Goal: Information Seeking & Learning: Check status

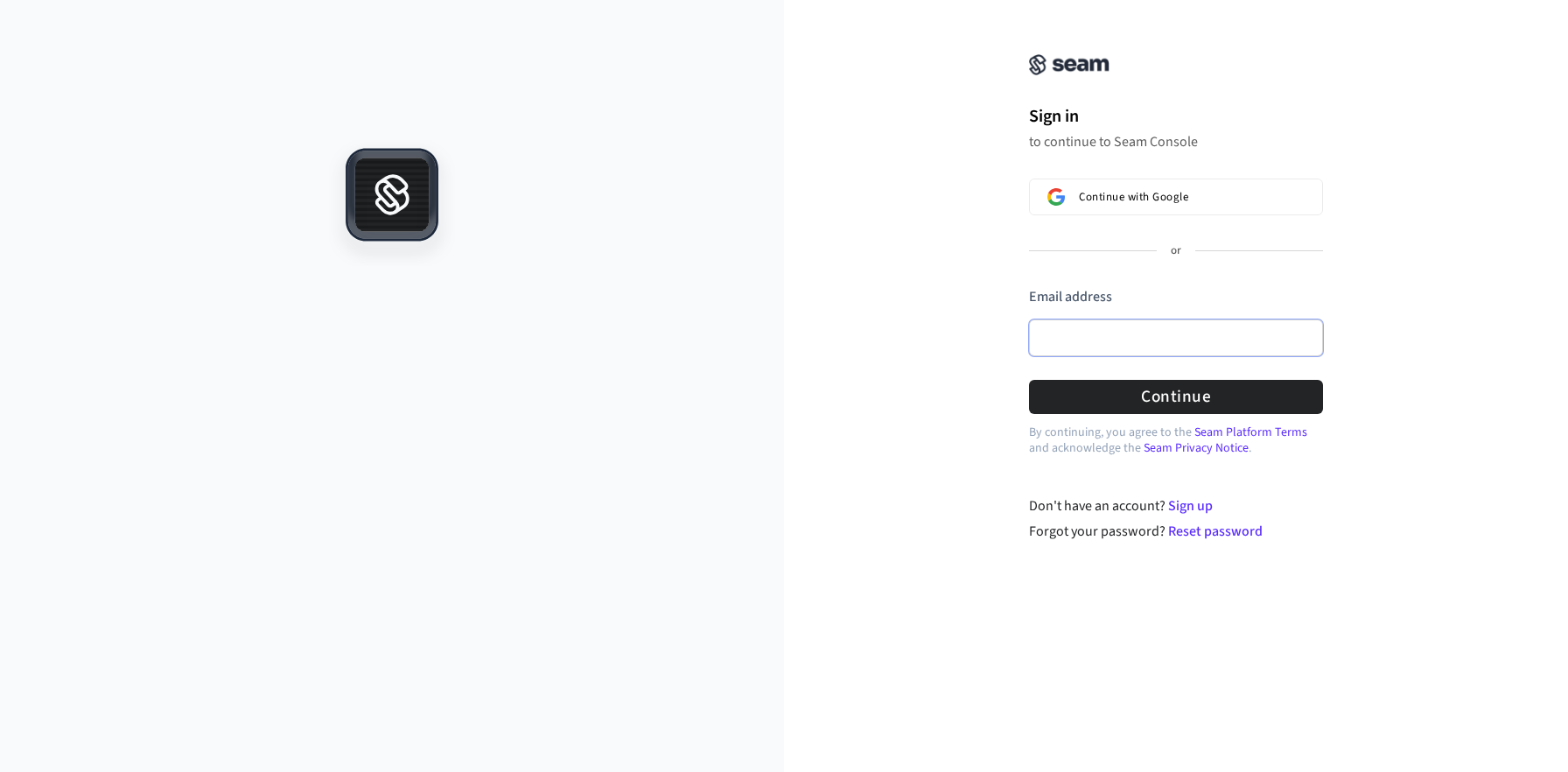
click at [1114, 344] on input "Email address" at bounding box center [1176, 338] width 294 height 37
paste input "**********"
click at [1065, 404] on button "Continue" at bounding box center [1176, 396] width 294 height 34
type input "**********"
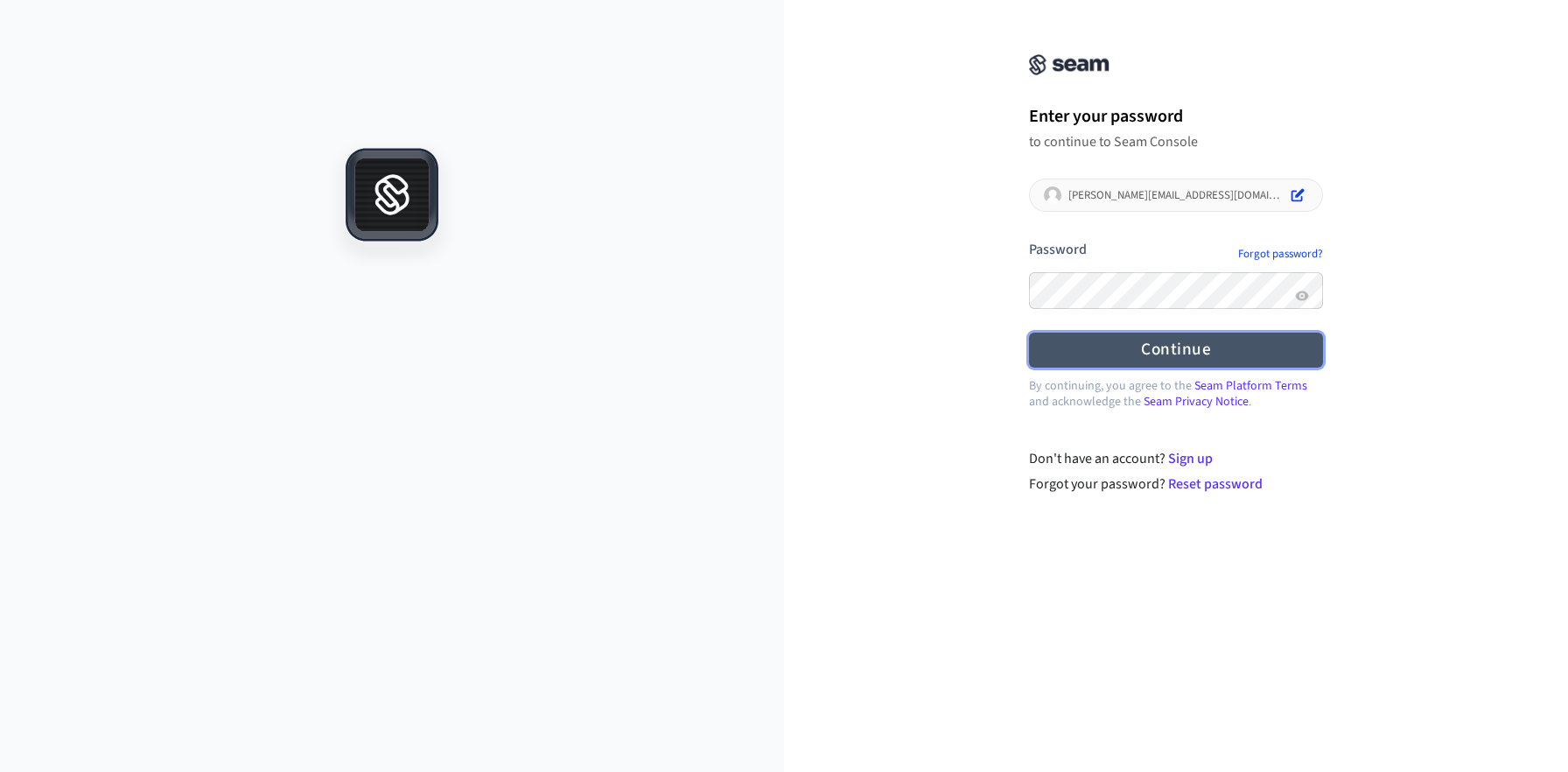
click at [1152, 347] on button "Continue" at bounding box center [1176, 349] width 294 height 34
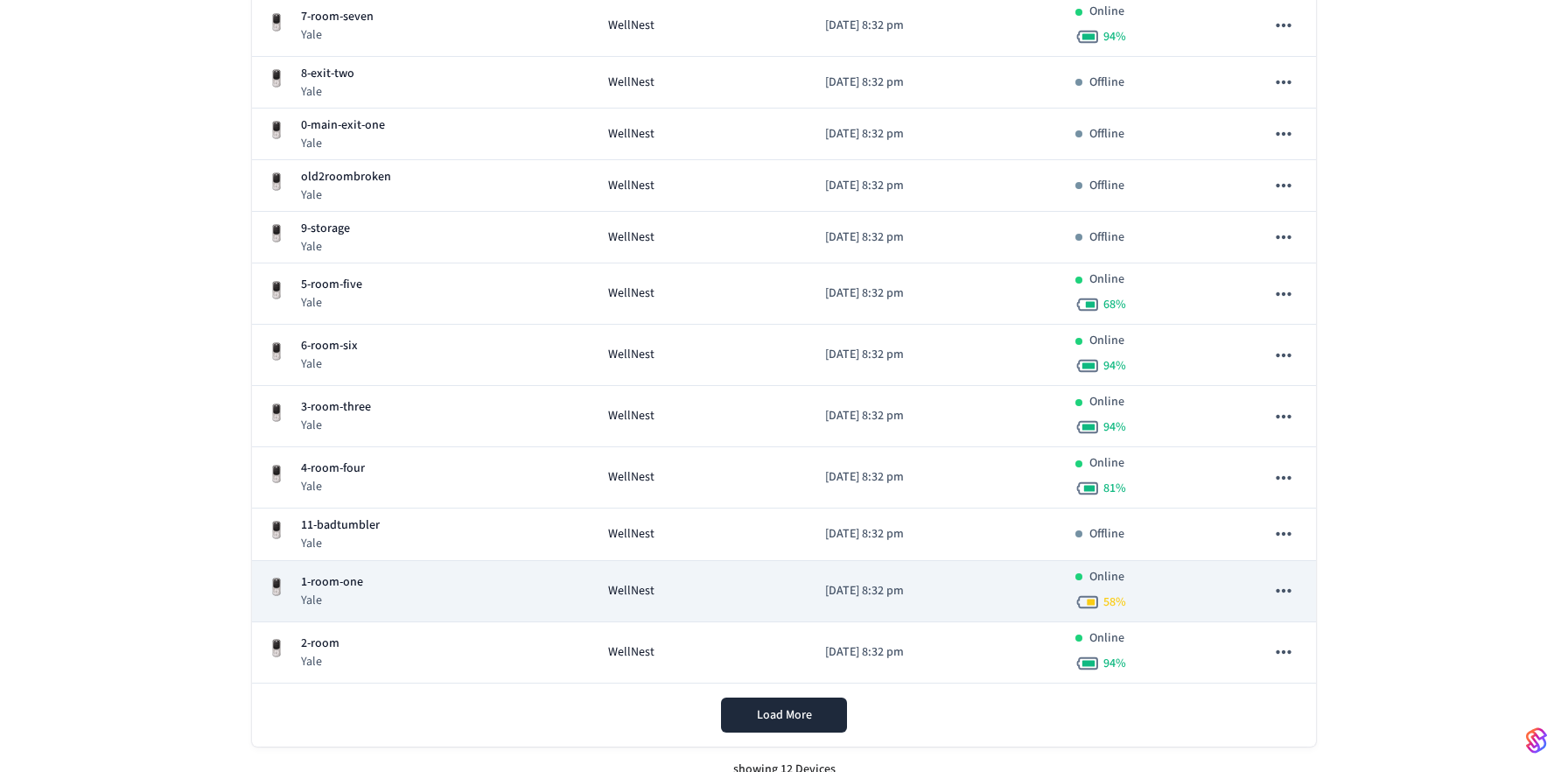
scroll to position [333, 0]
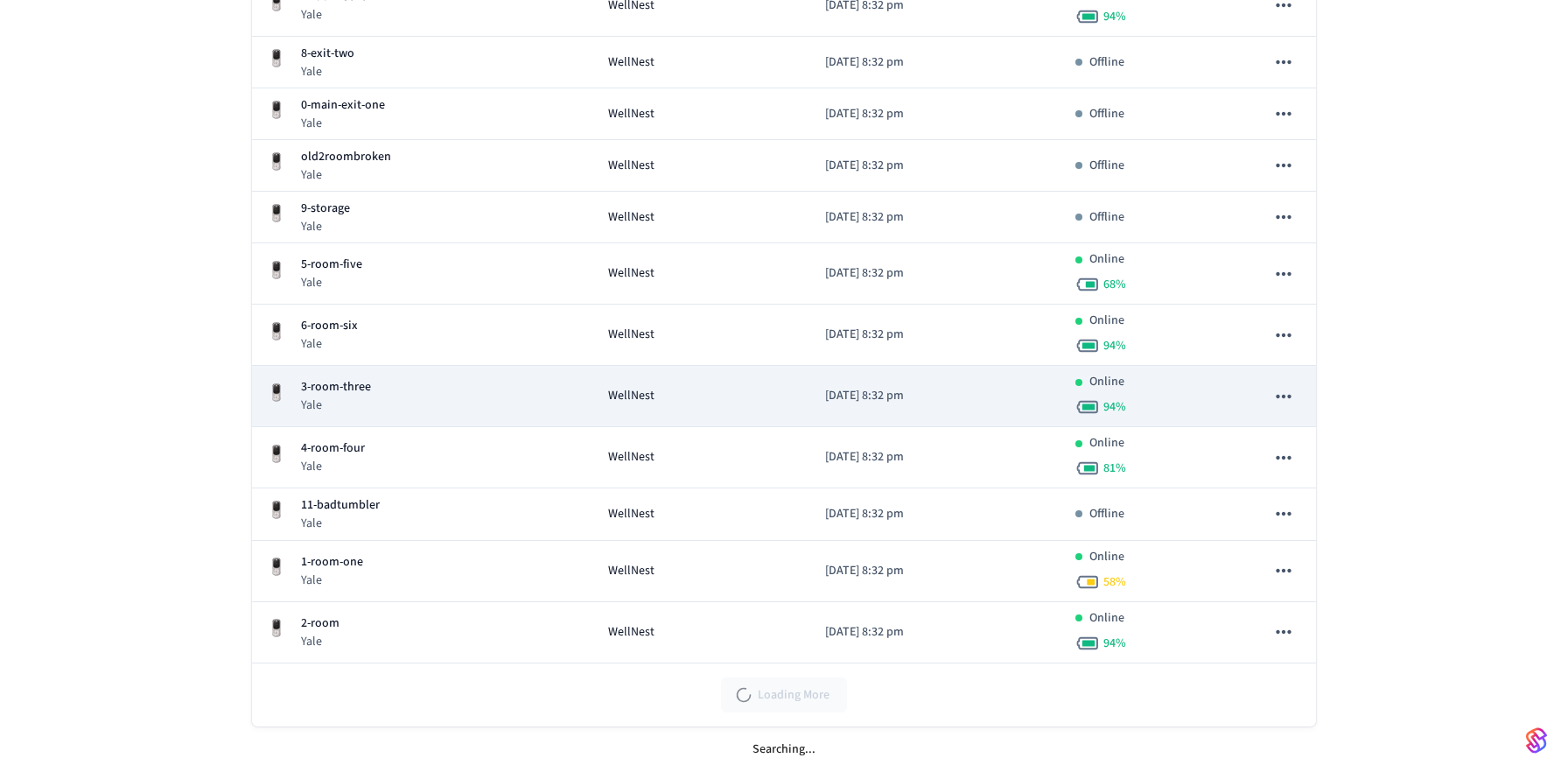
click at [367, 391] on p "3-room-three" at bounding box center [336, 387] width 70 height 18
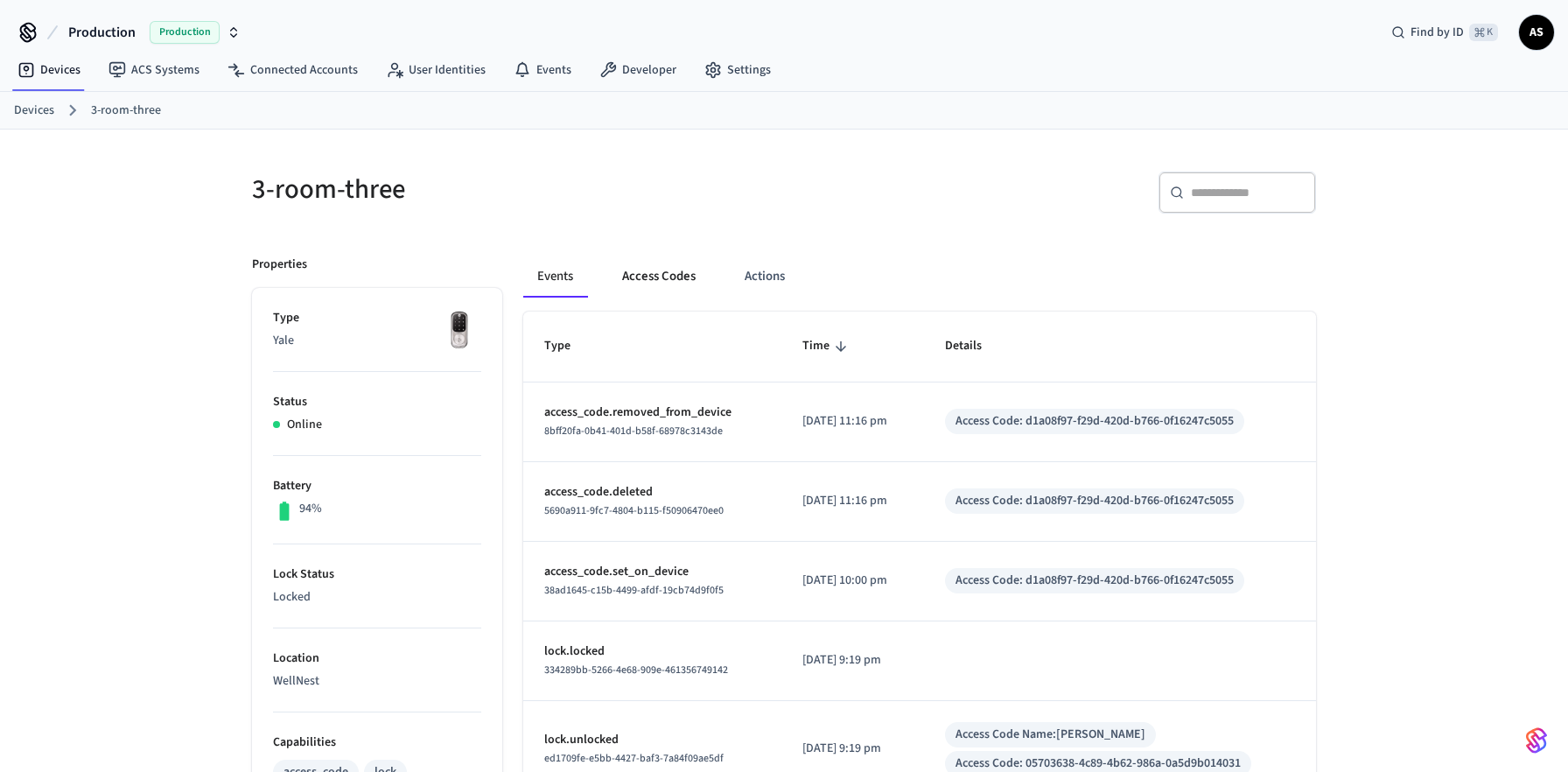
click at [645, 281] on button "Access Codes" at bounding box center [659, 276] width 101 height 42
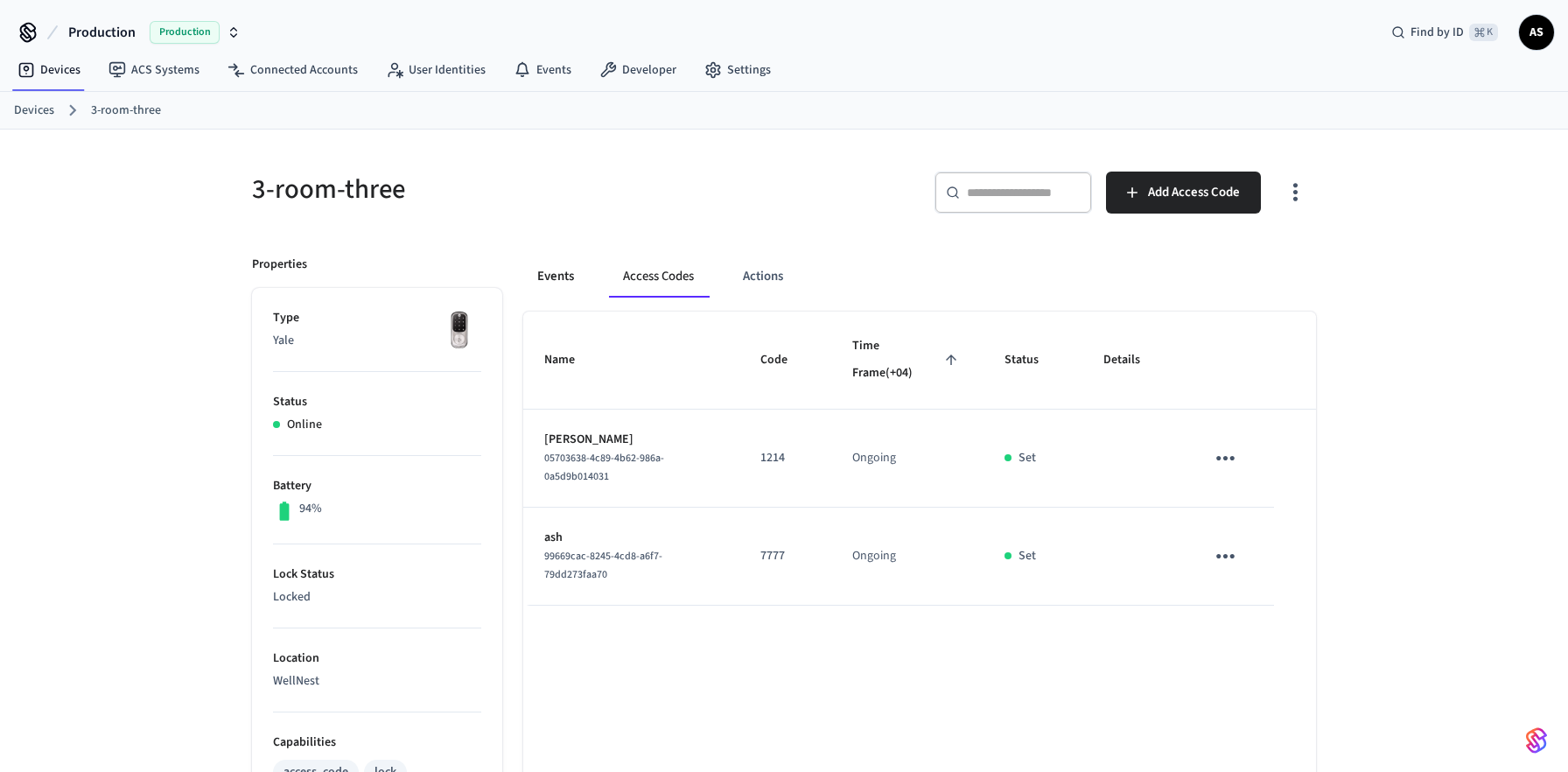
click at [559, 283] on button "Events" at bounding box center [556, 276] width 65 height 42
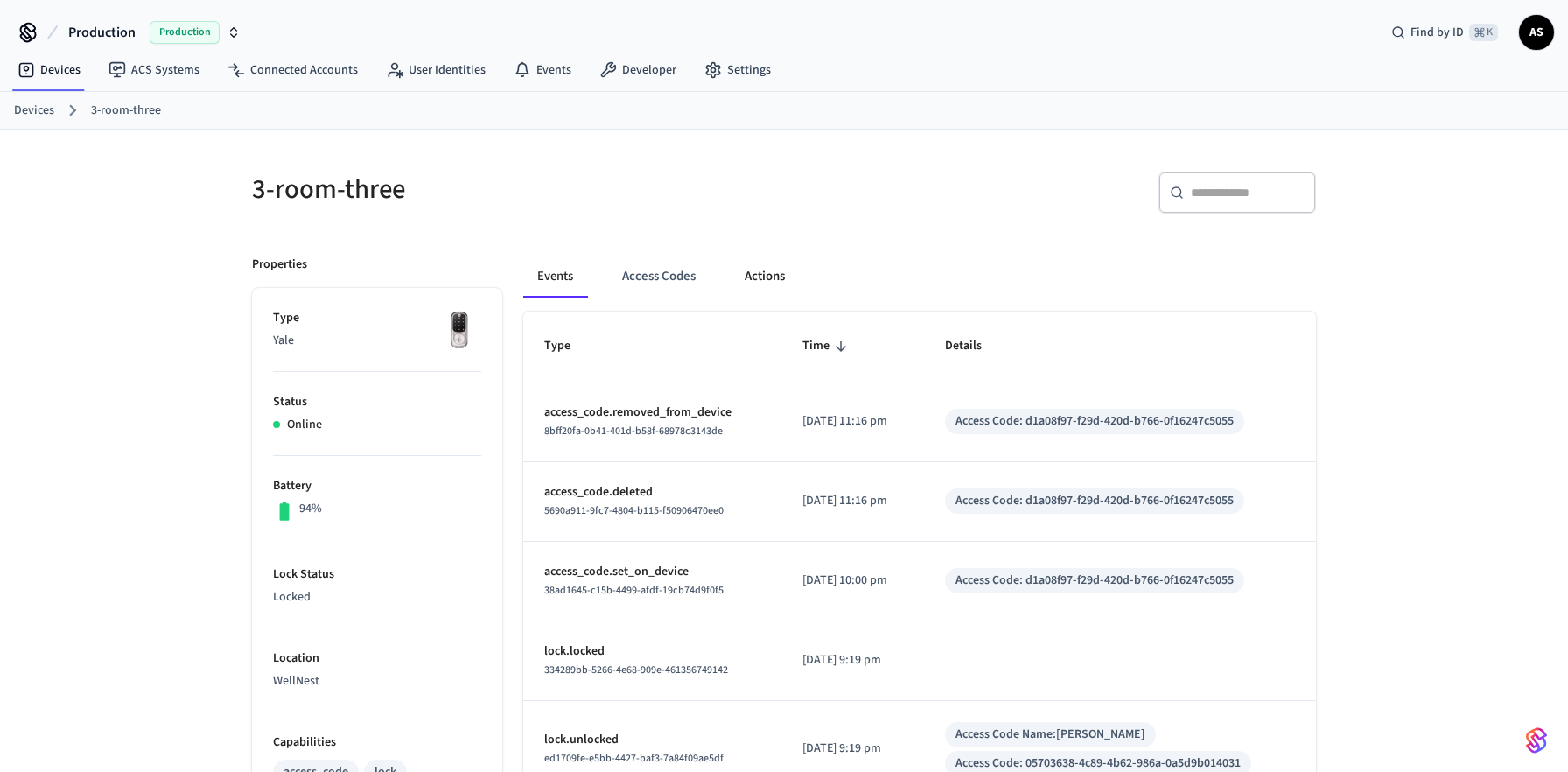
click at [757, 286] on button "Actions" at bounding box center [764, 276] width 68 height 42
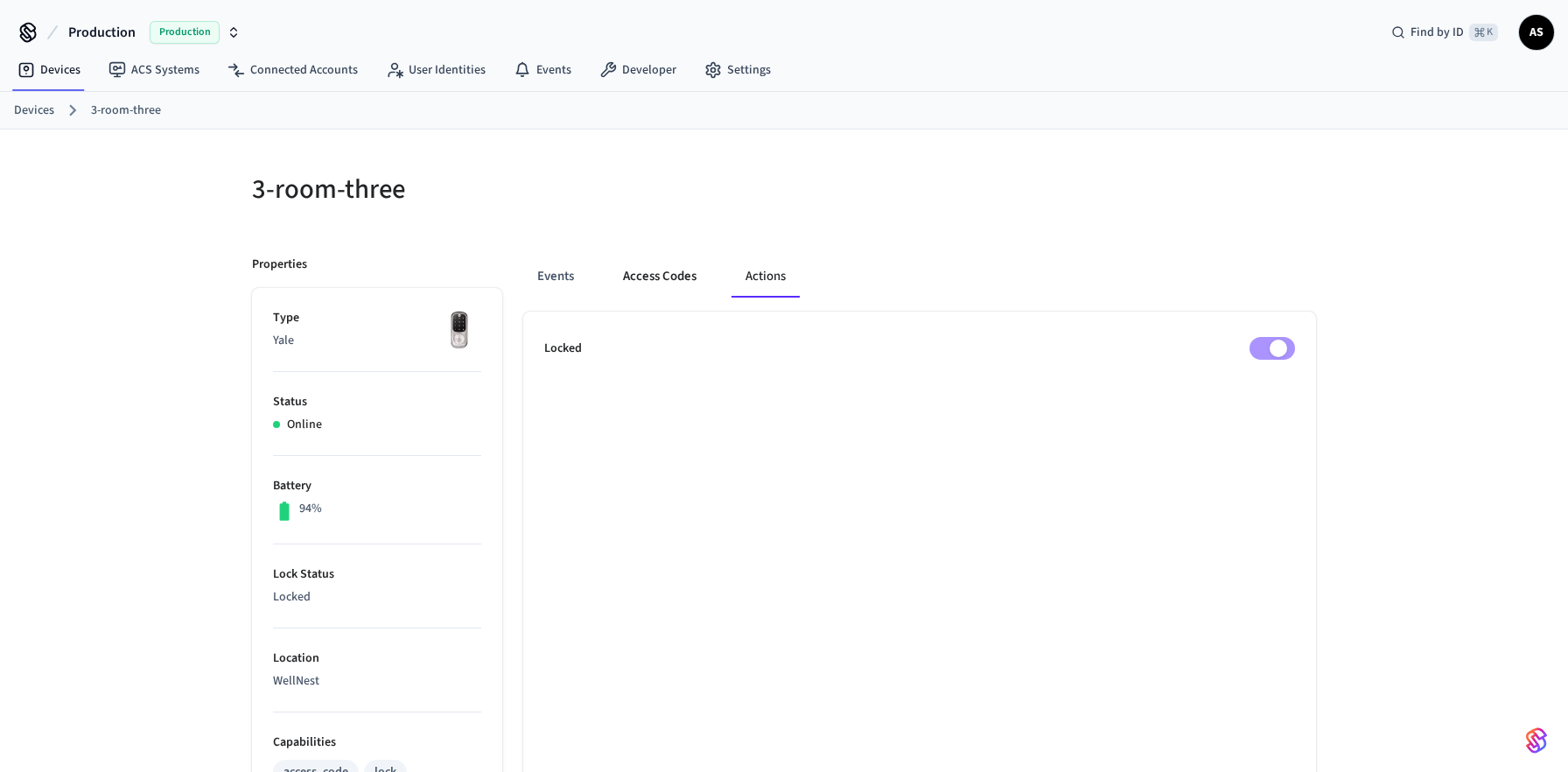
click at [674, 281] on button "Access Codes" at bounding box center [660, 276] width 101 height 42
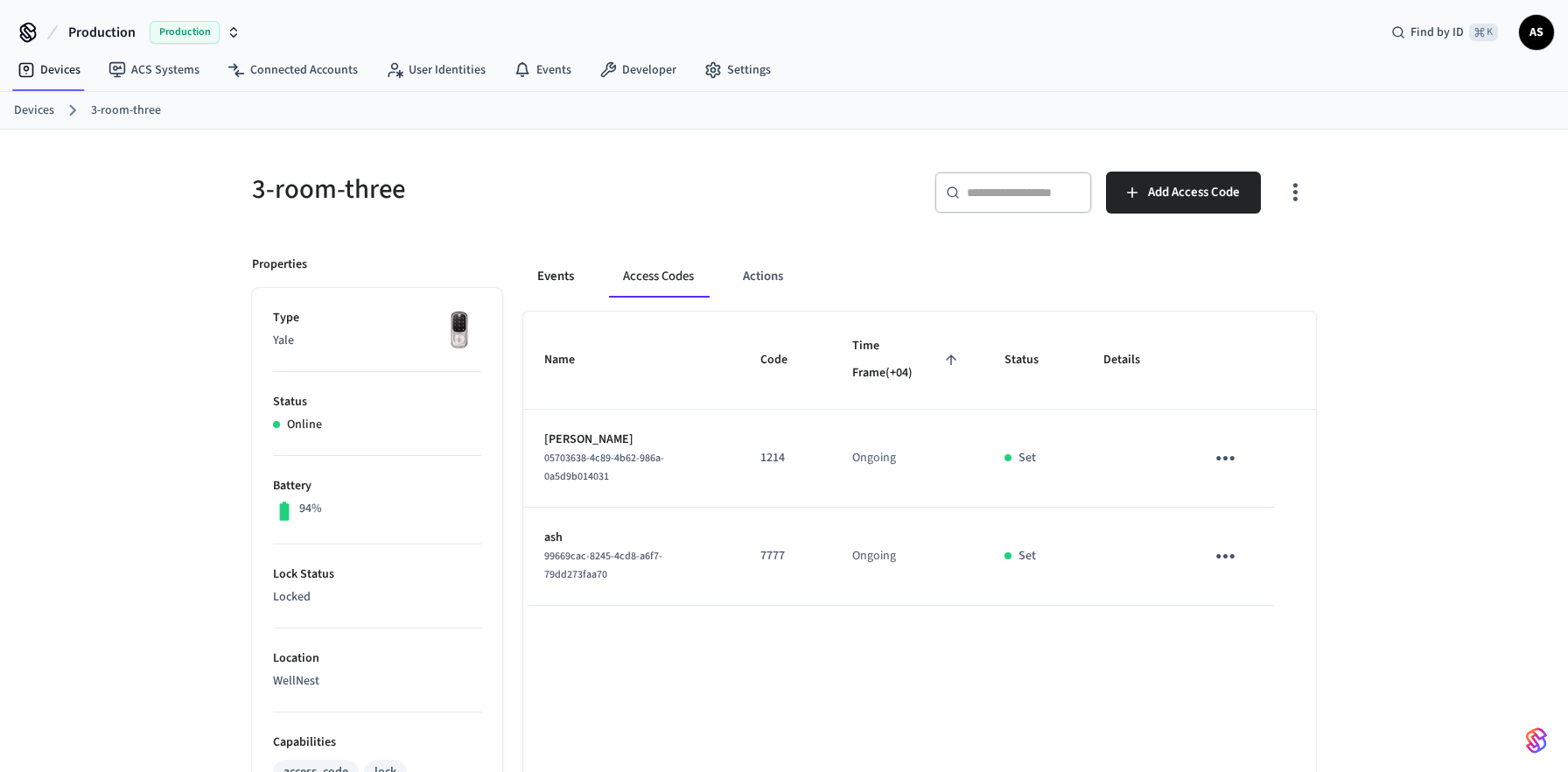
click at [567, 282] on button "Events" at bounding box center [556, 276] width 65 height 42
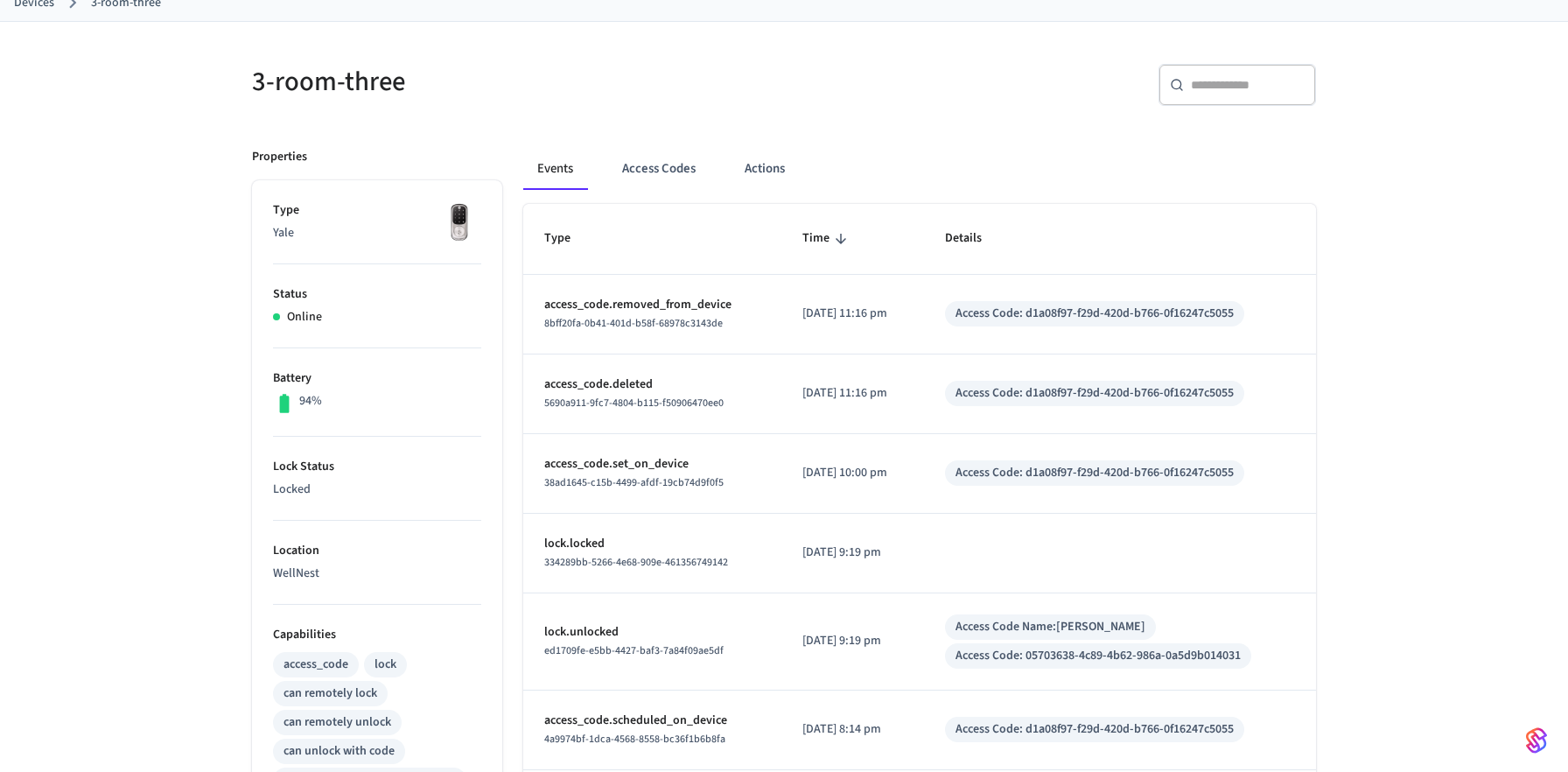
scroll to position [106, 0]
click at [653, 169] on button "Access Codes" at bounding box center [659, 170] width 101 height 42
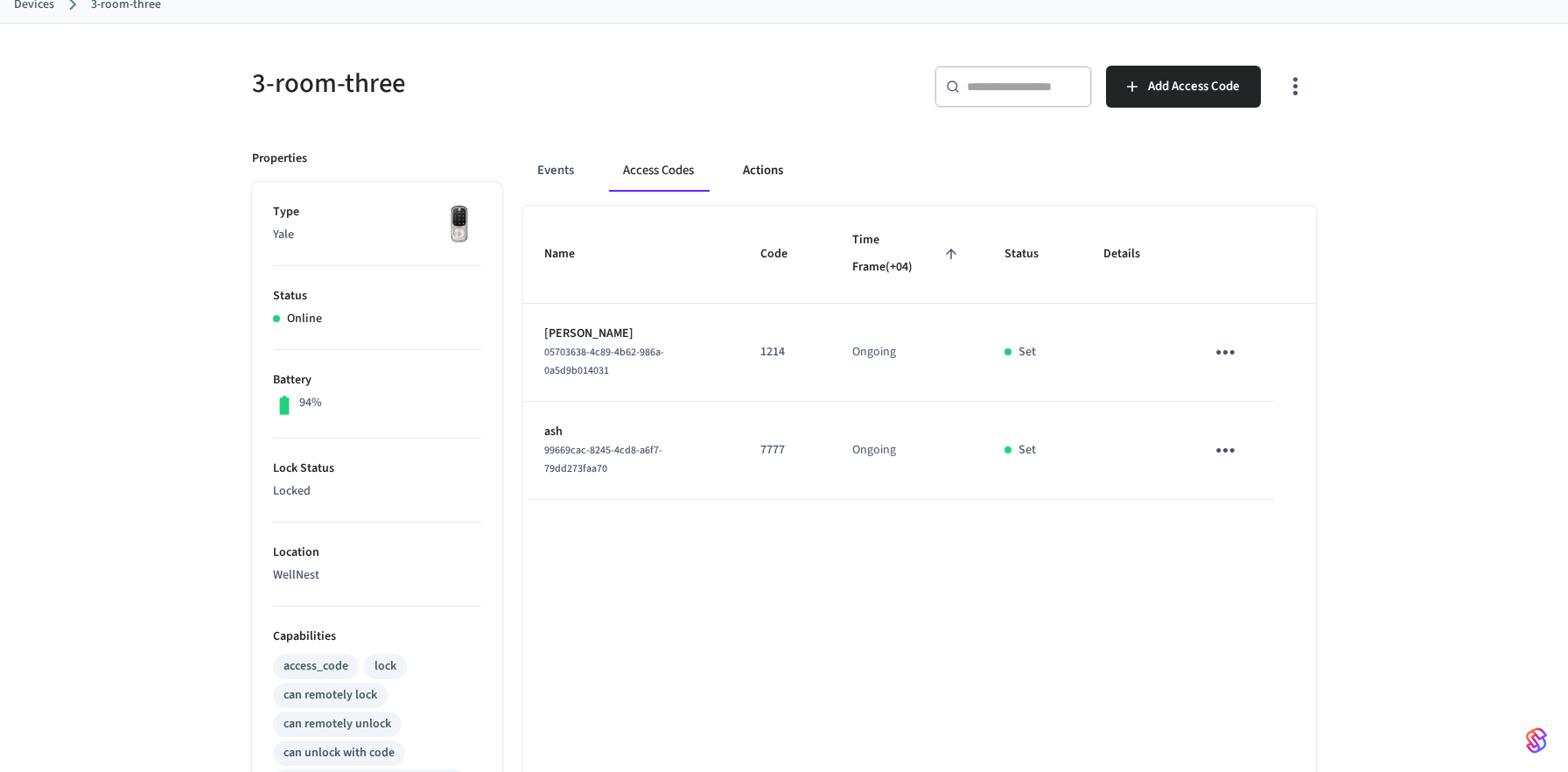
click at [745, 164] on button "Actions" at bounding box center [762, 170] width 68 height 42
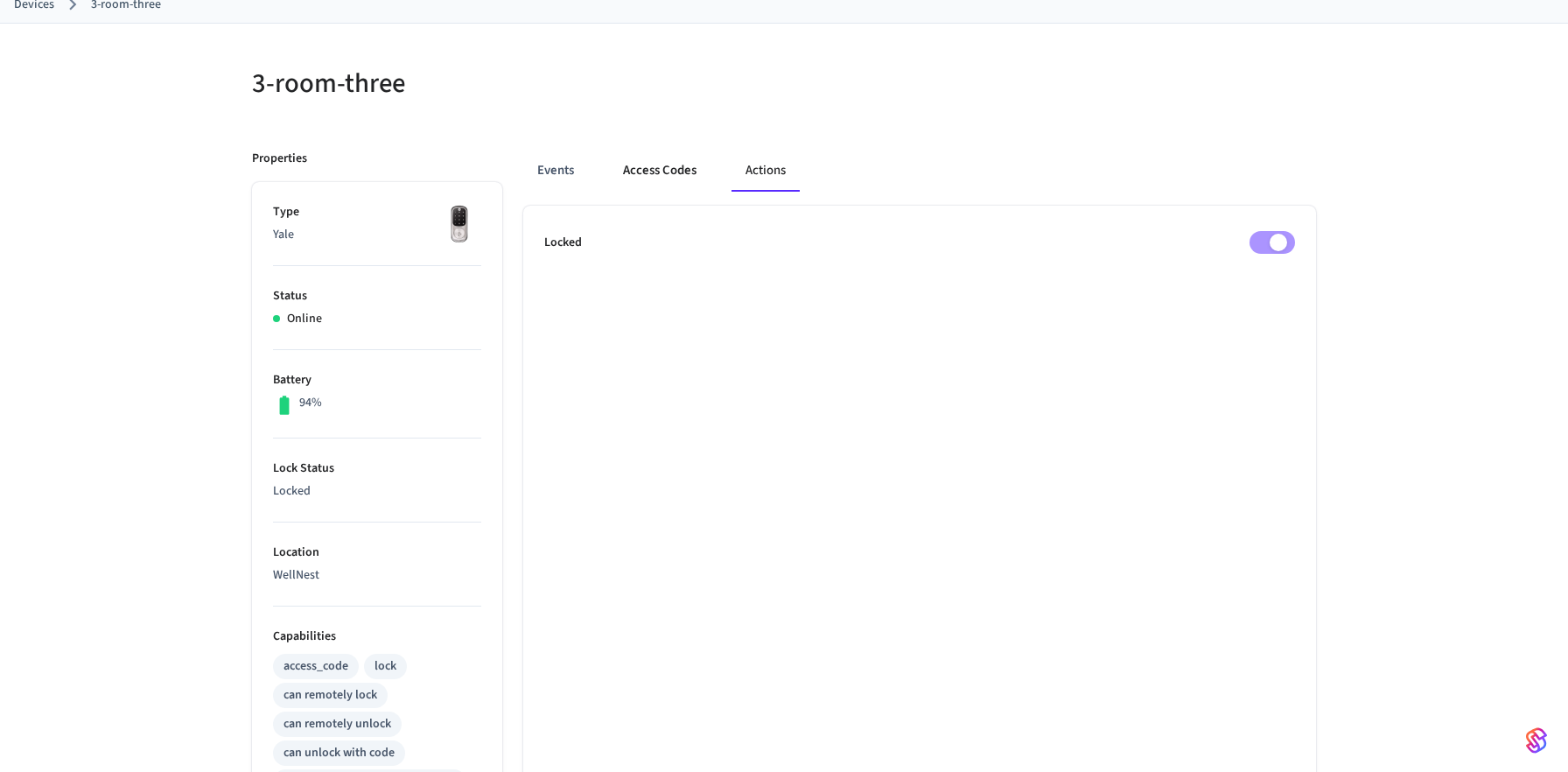
click at [674, 164] on button "Access Codes" at bounding box center [660, 170] width 101 height 42
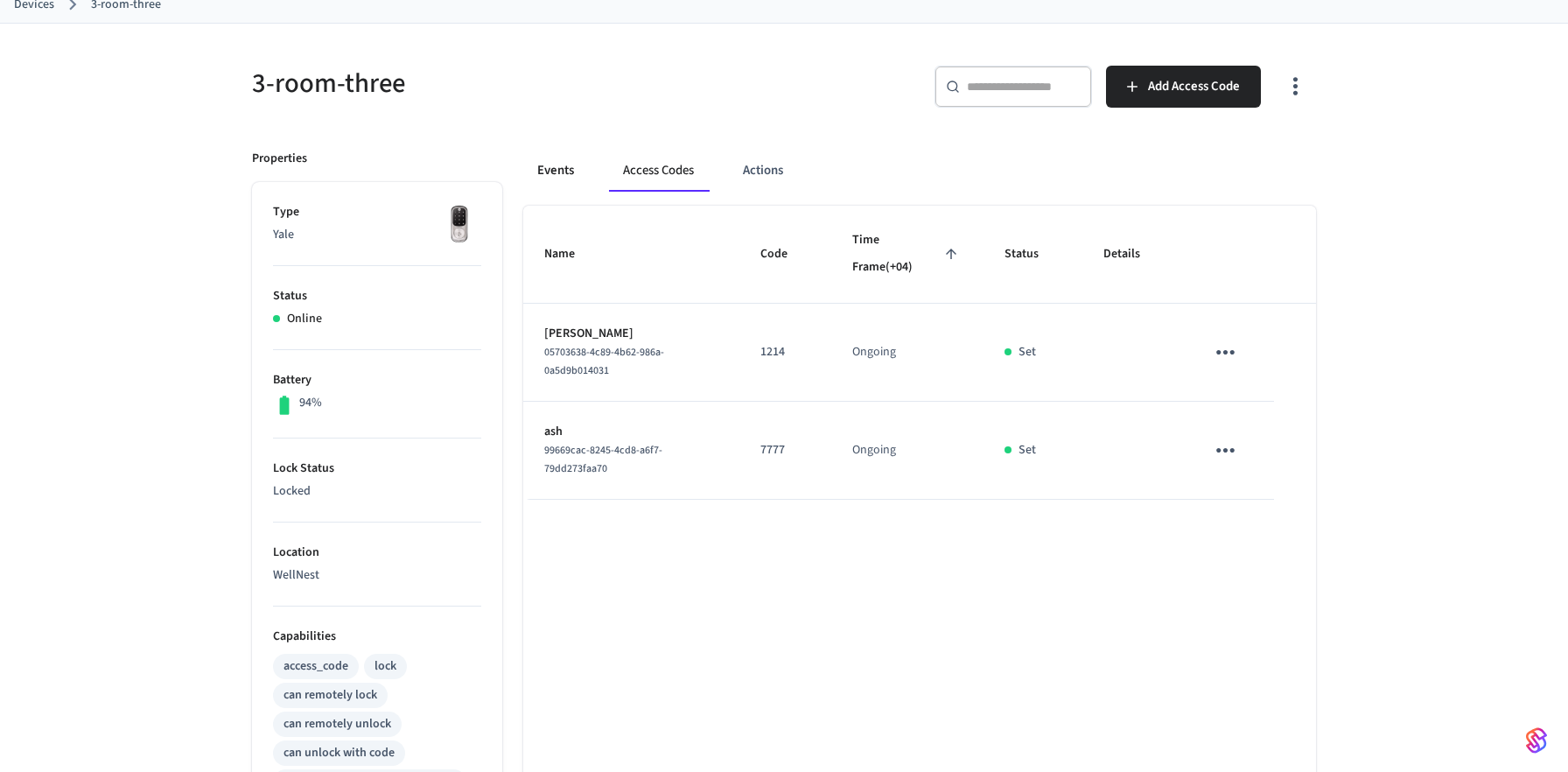
click at [562, 175] on button "Events" at bounding box center [556, 170] width 65 height 42
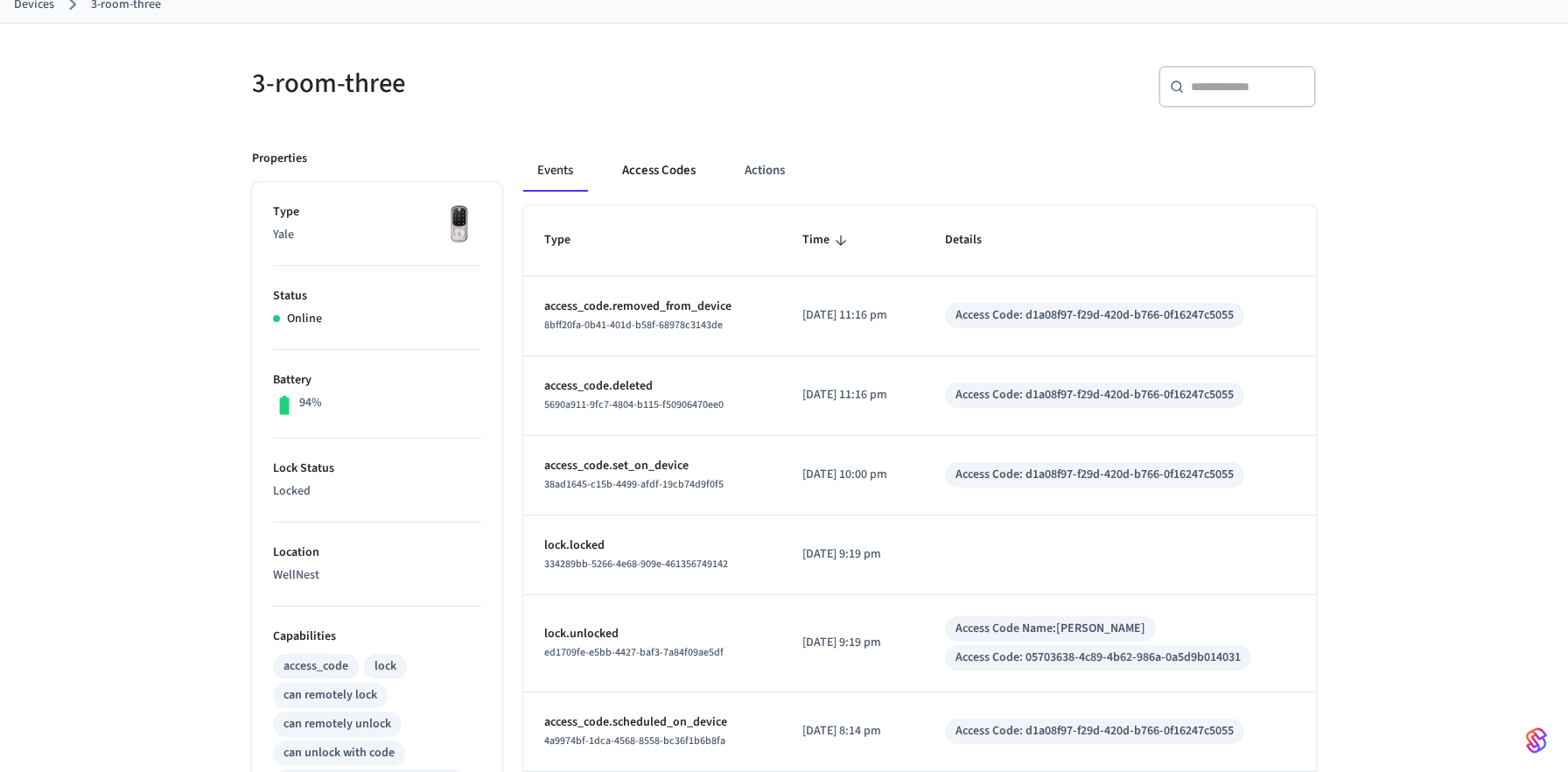
click at [667, 178] on button "Access Codes" at bounding box center [659, 170] width 101 height 42
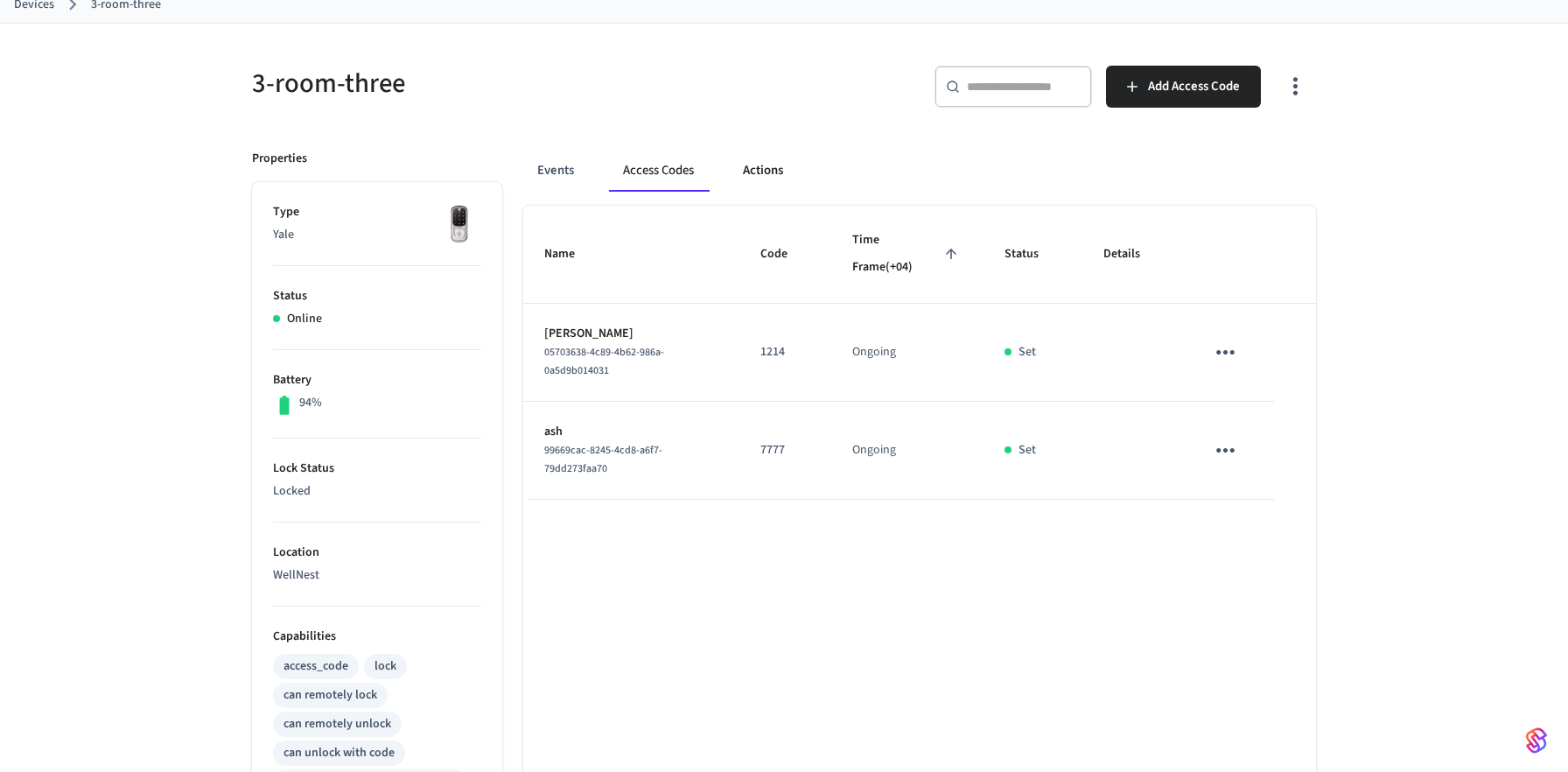
click at [754, 172] on button "Actions" at bounding box center [762, 170] width 68 height 42
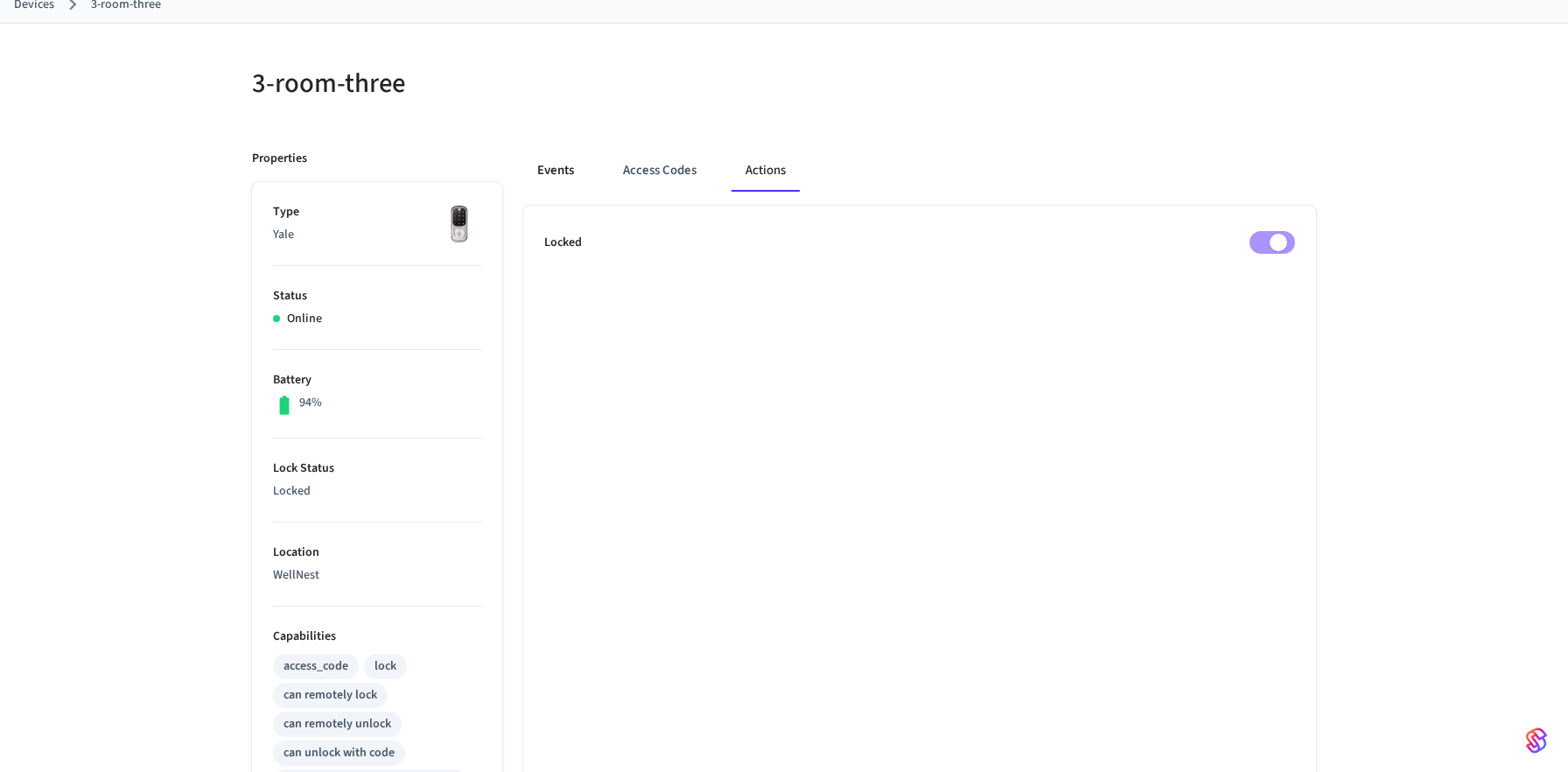
click at [576, 186] on button "Events" at bounding box center [556, 170] width 65 height 42
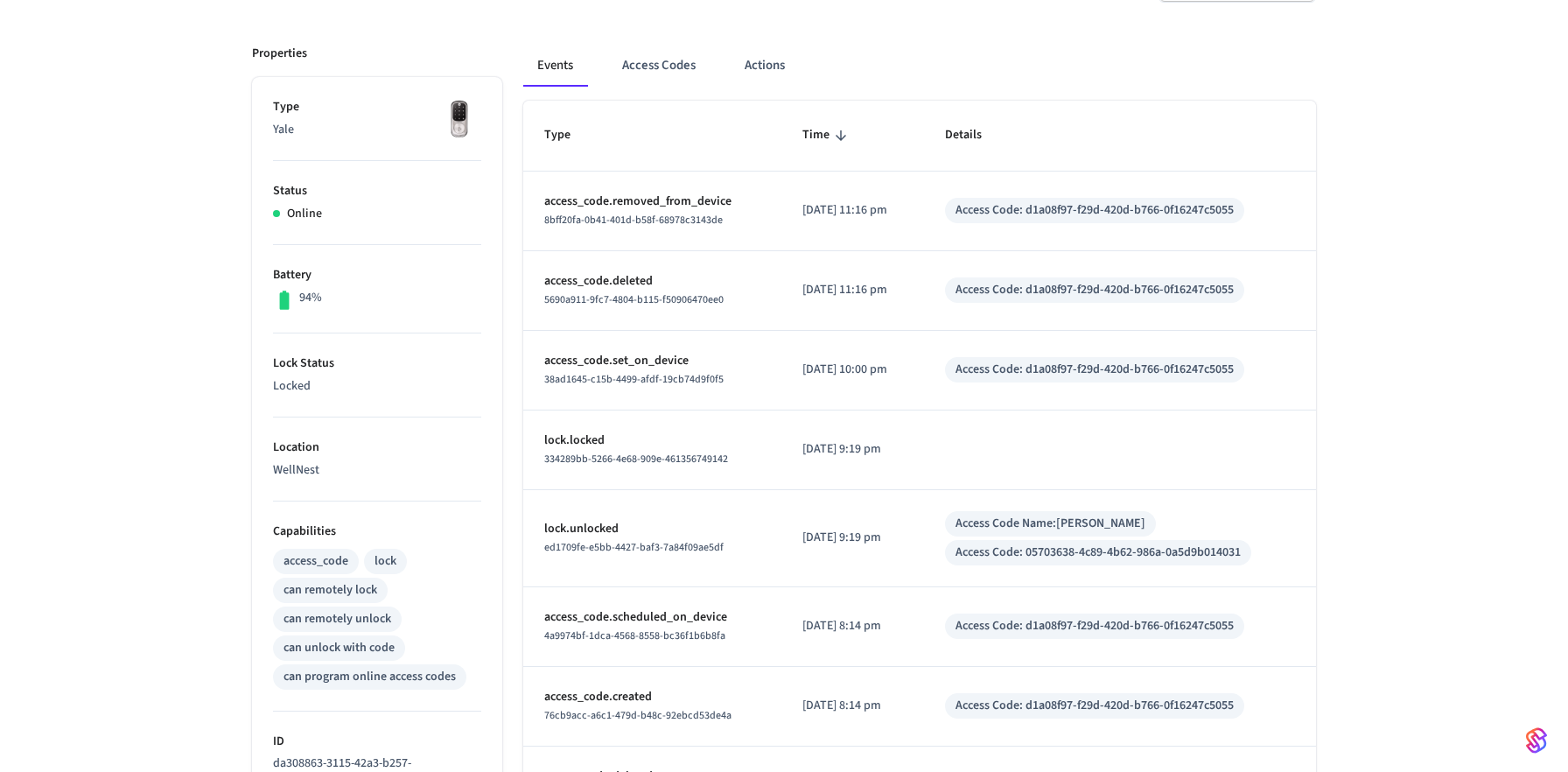
scroll to position [209, 0]
click at [645, 62] on button "Access Codes" at bounding box center [659, 67] width 101 height 42
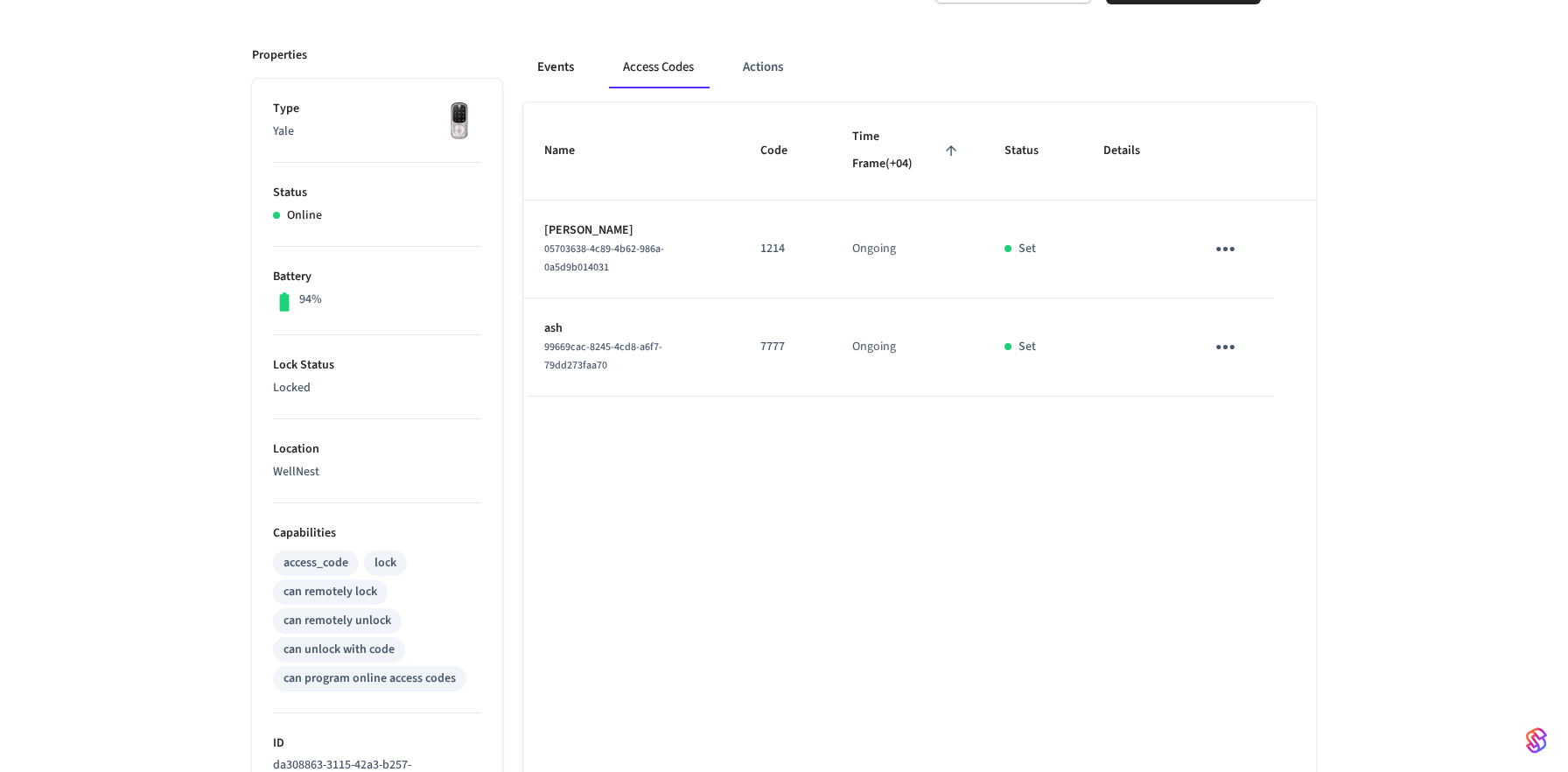
click at [545, 66] on button "Events" at bounding box center [556, 67] width 65 height 42
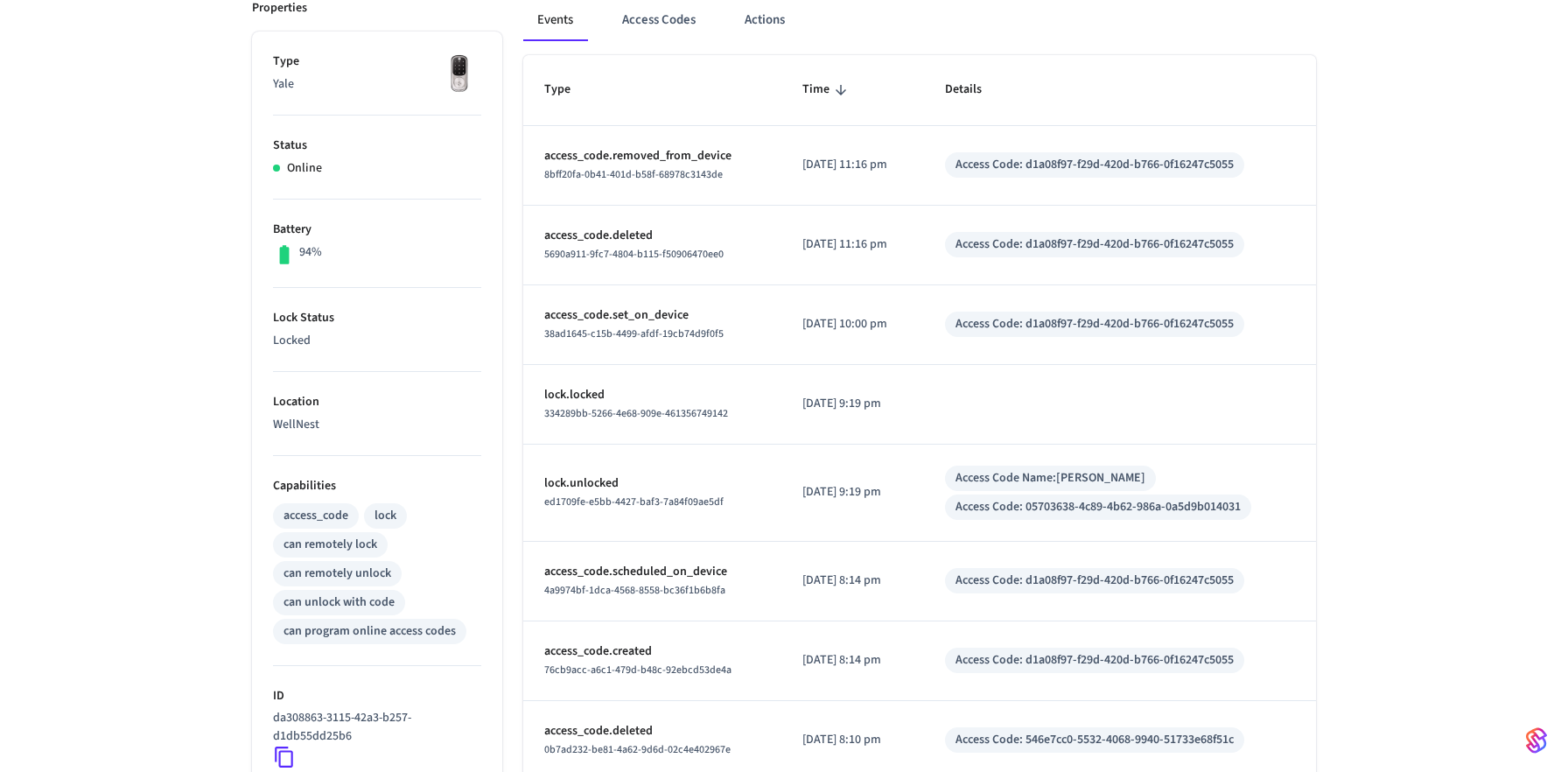
scroll to position [275, 0]
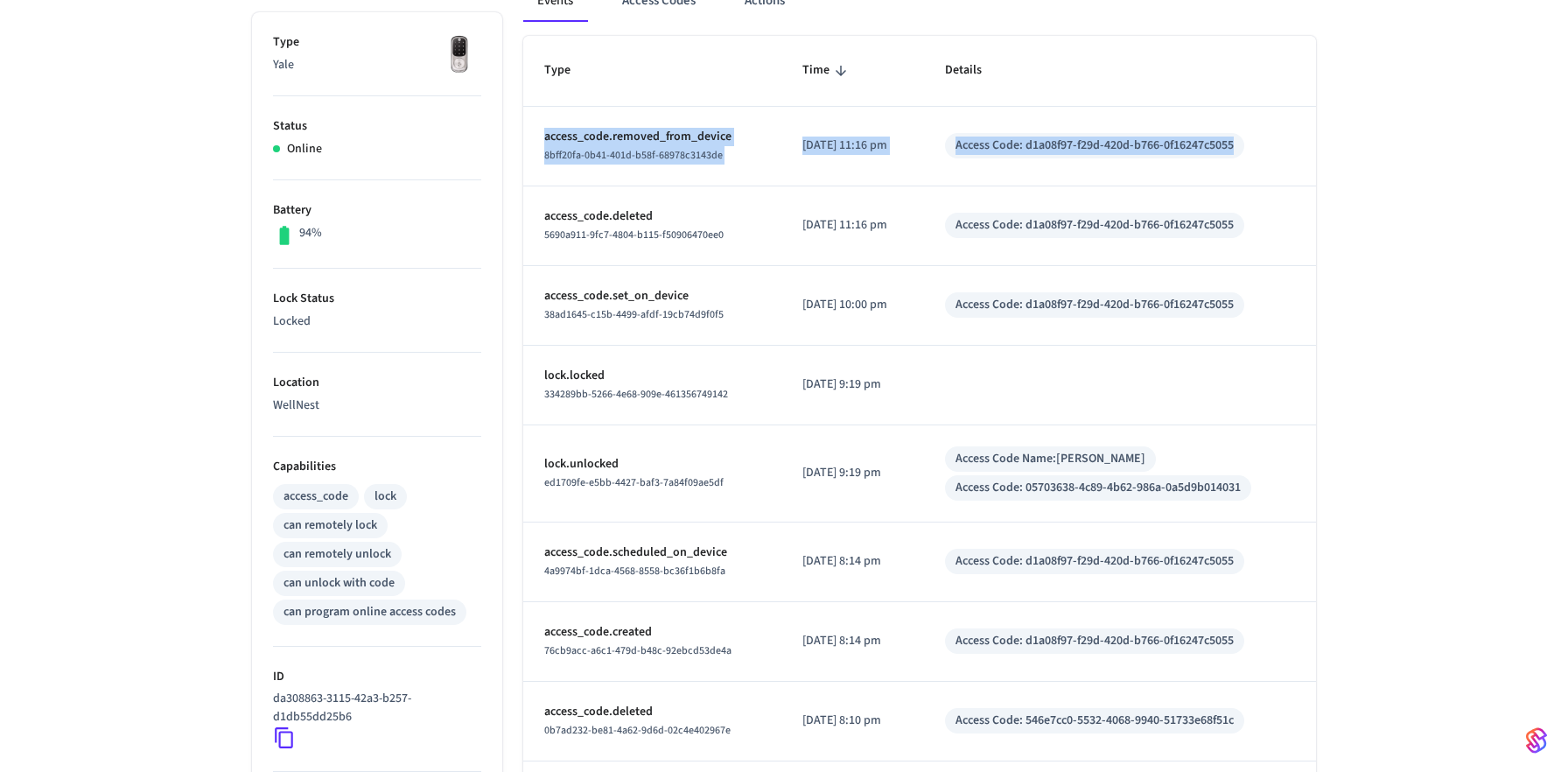
drag, startPoint x: 543, startPoint y: 128, endPoint x: 1273, endPoint y: 144, distance: 730.2
click at [1273, 144] on tr "access_code.removed_from_device 8bff20fa-0b41-401d-b58f-68978c3143de 2025/09/30…" at bounding box center [920, 147] width 793 height 80
click at [1165, 147] on div "Access Code: d1a08f97-f29d-420d-b766-0f16247c5055" at bounding box center [1094, 146] width 278 height 18
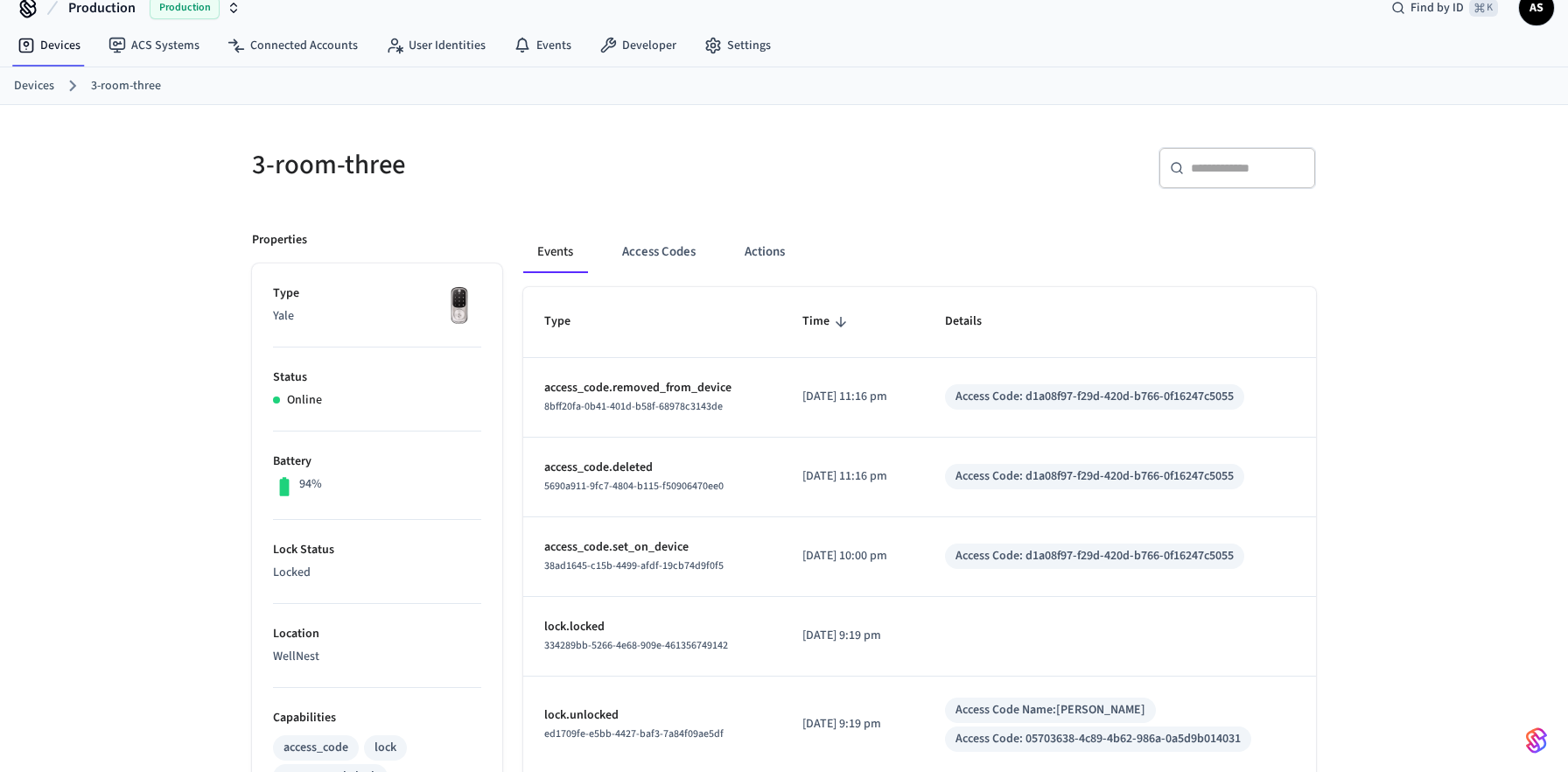
scroll to position [0, 0]
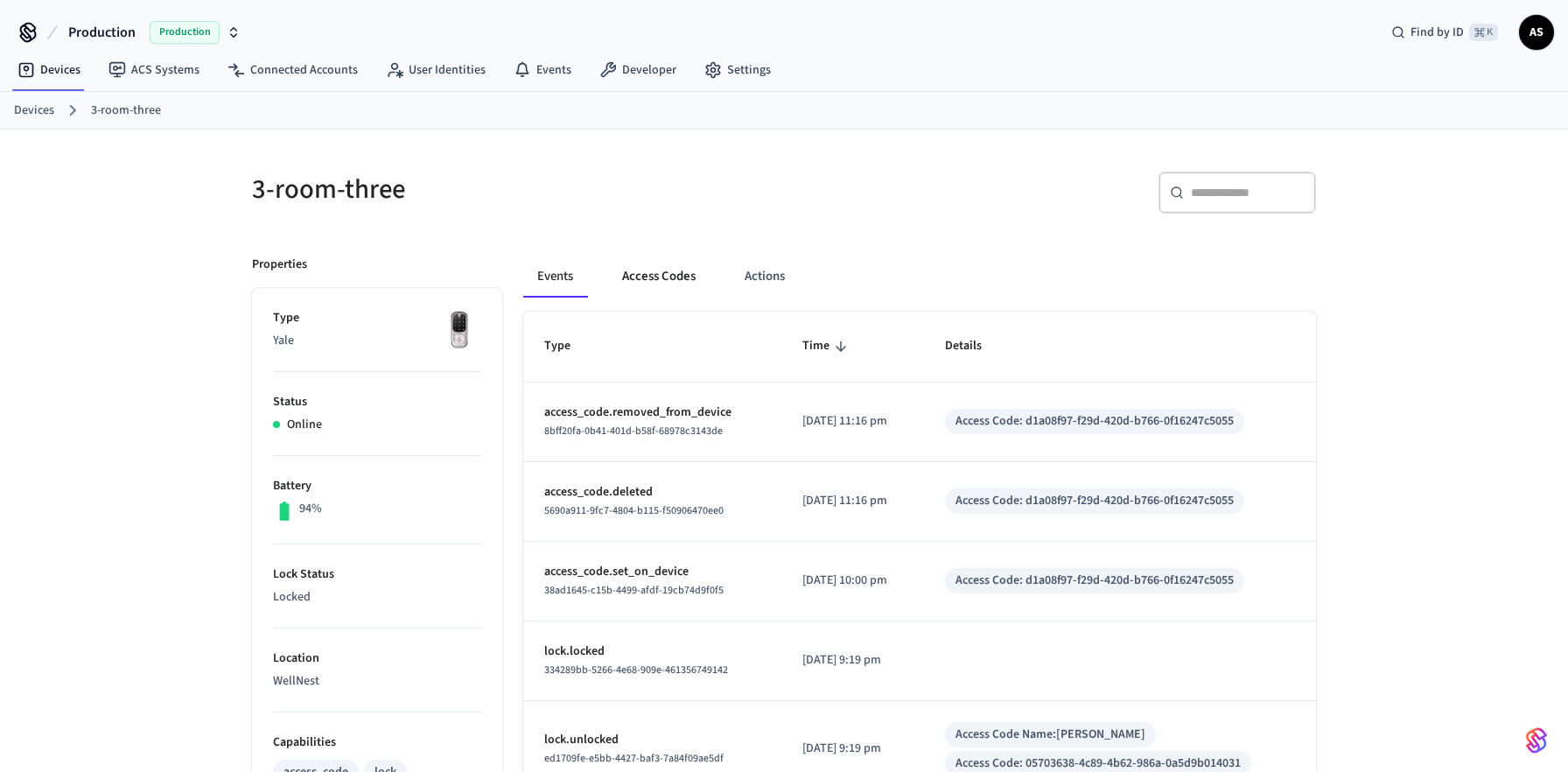
click at [672, 264] on button "Access Codes" at bounding box center [659, 276] width 101 height 42
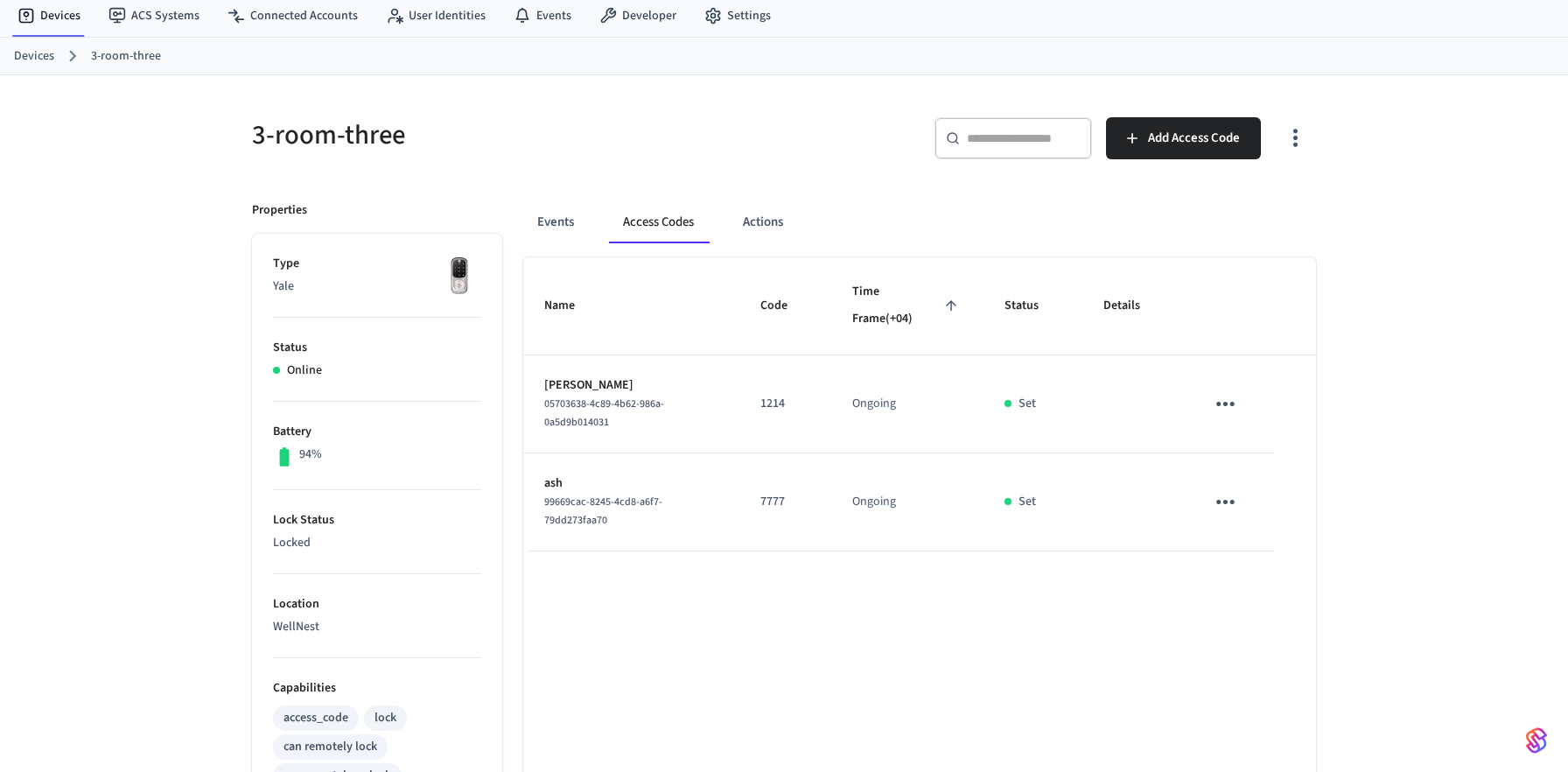
scroll to position [96, 0]
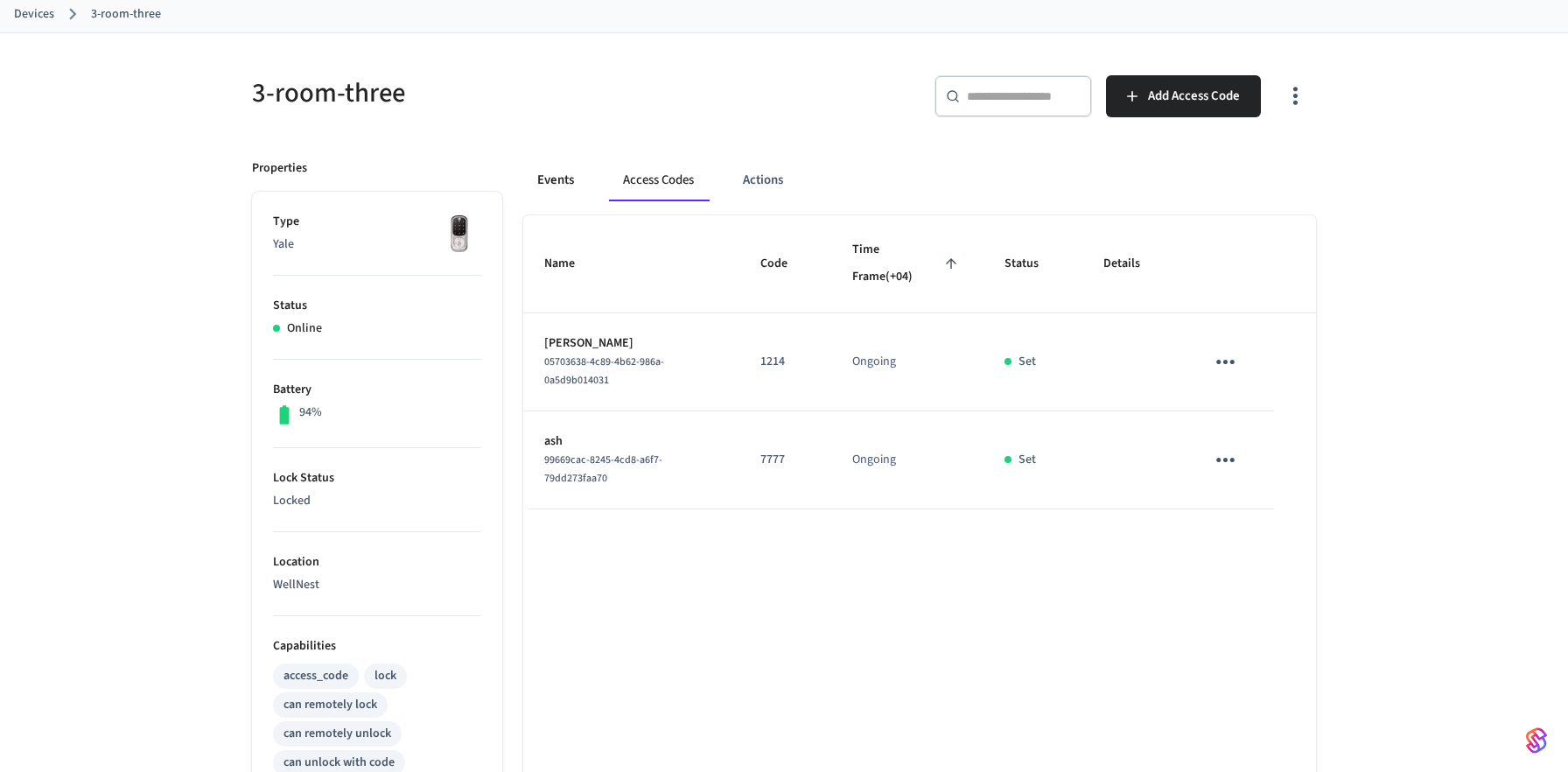
click at [543, 176] on button "Events" at bounding box center [556, 180] width 65 height 42
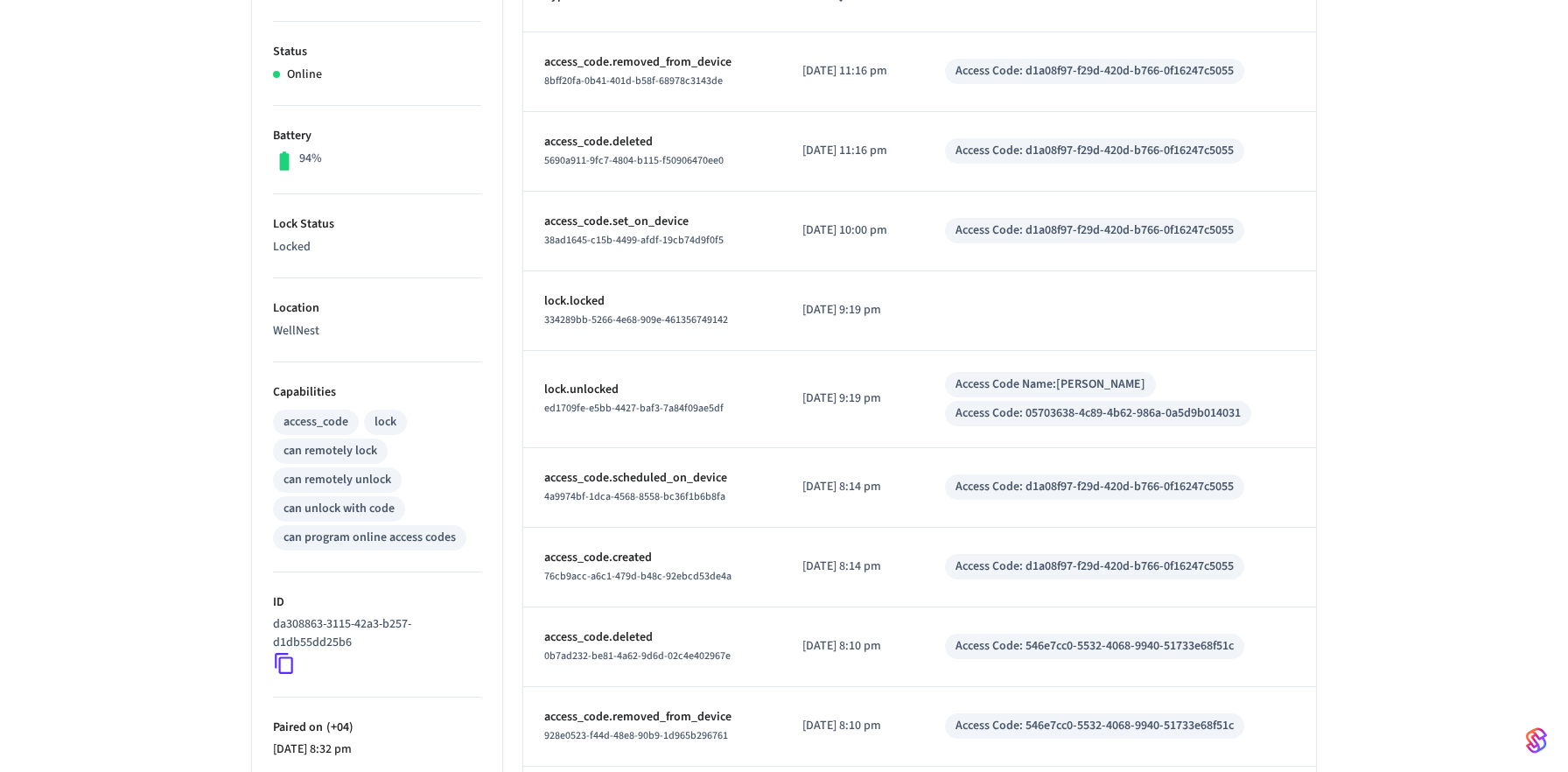
scroll to position [367, 0]
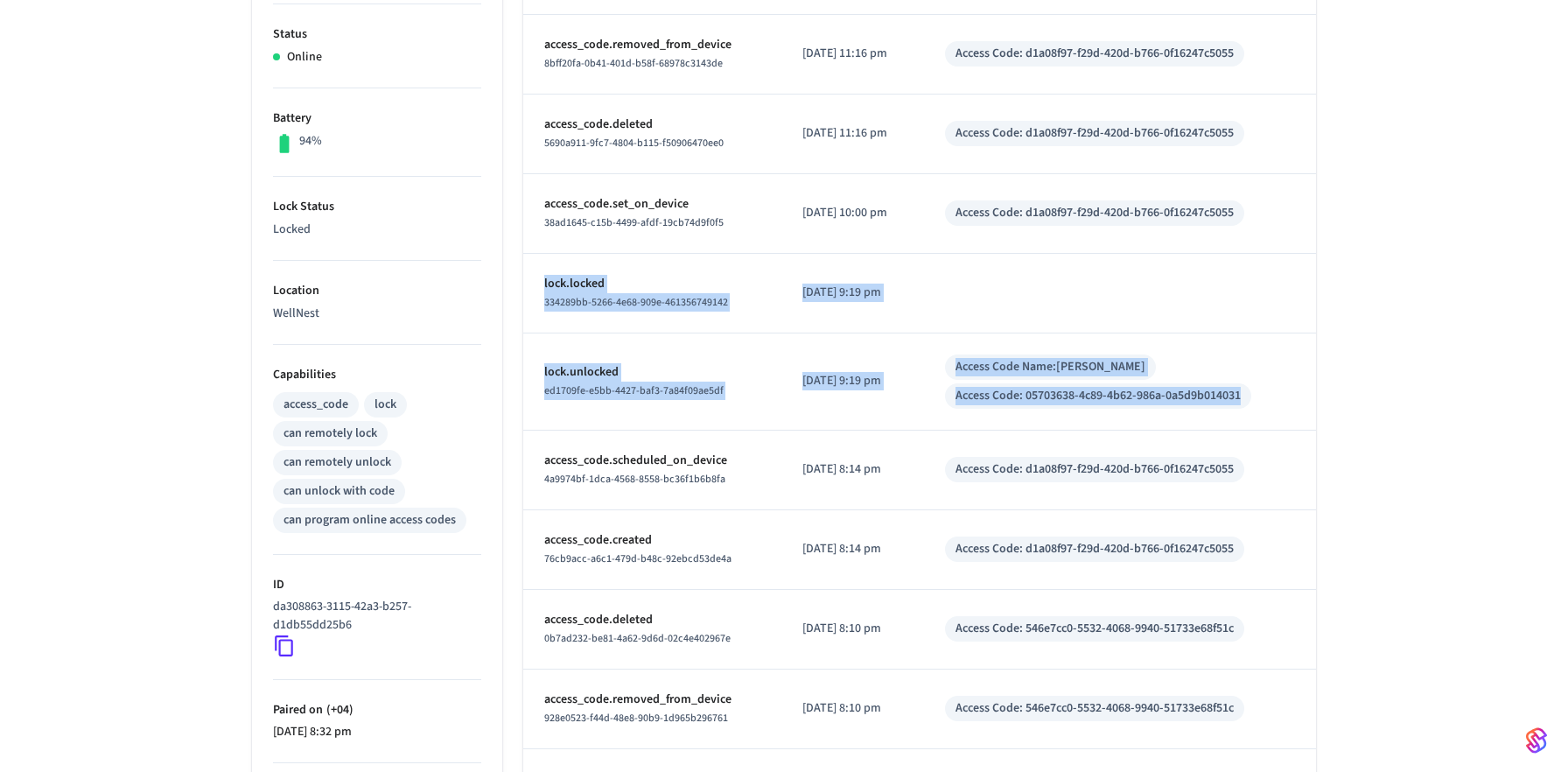
drag, startPoint x: 543, startPoint y: 281, endPoint x: 1279, endPoint y: 415, distance: 748.1
click at [1279, 415] on tbody "access_code.removed_from_device 8bff20fa-0b41-401d-b58f-68978c3143de 2025/09/30…" at bounding box center [920, 421] width 793 height 814
click at [601, 355] on td "lock.unlocked ed1709fe-e5bb-4427-baf3-7a84f09ae5df" at bounding box center [652, 381] width 258 height 97
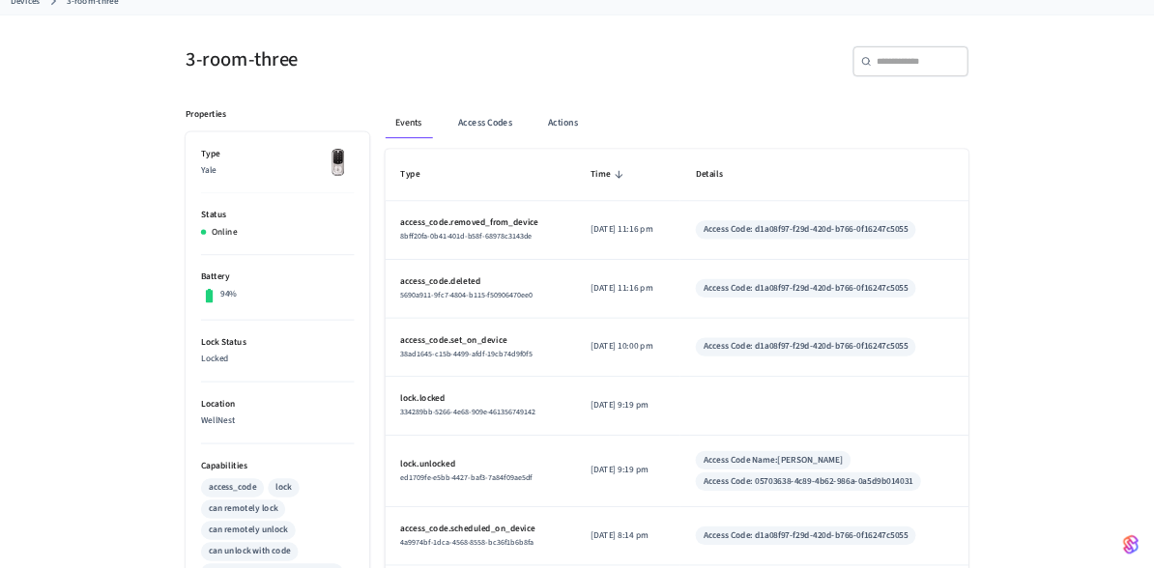
scroll to position [116, 0]
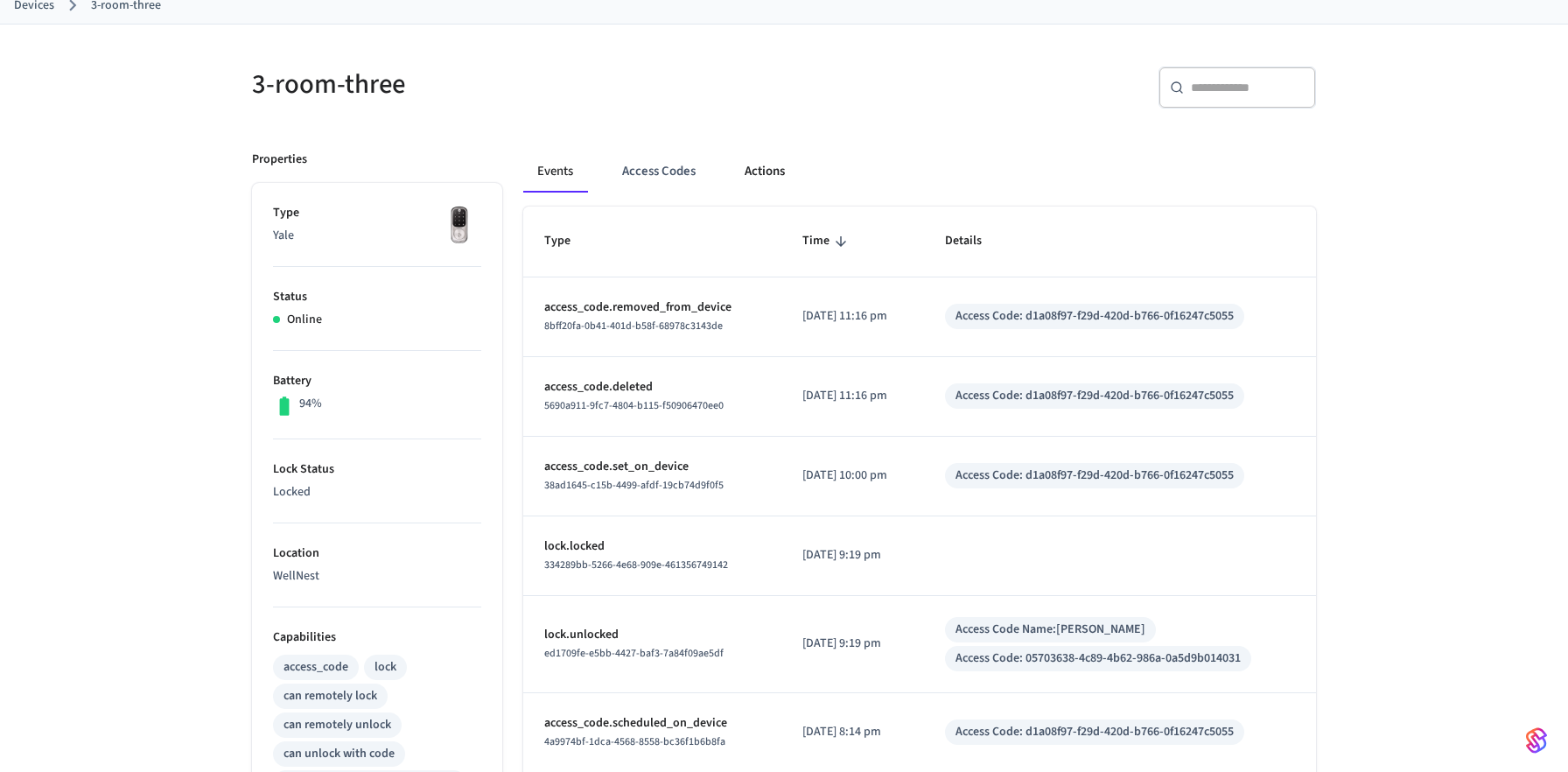
click at [775, 174] on button "Actions" at bounding box center [764, 171] width 68 height 42
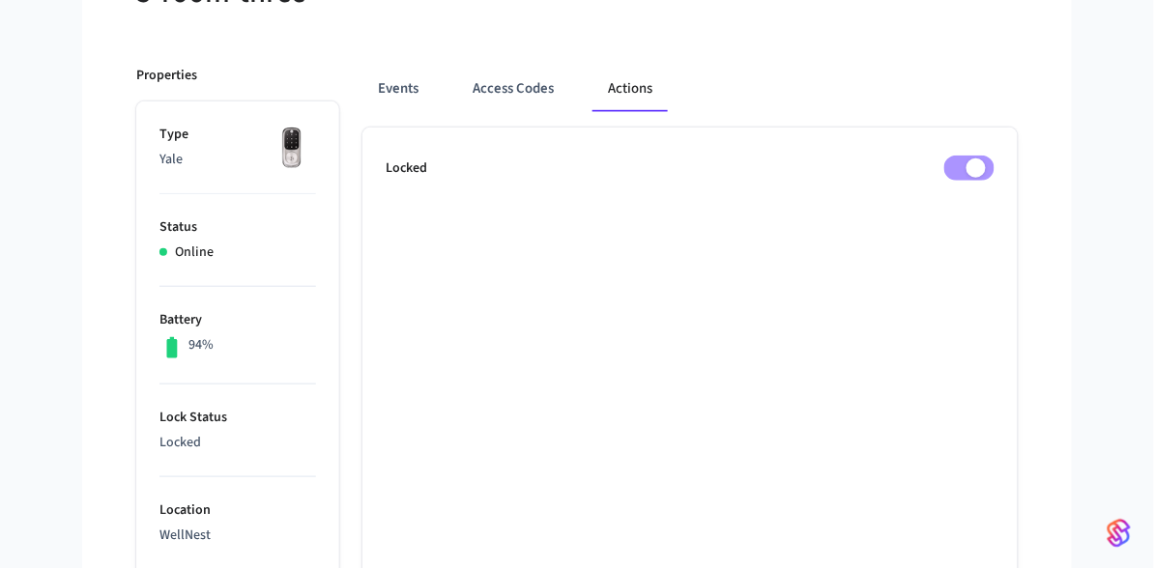
scroll to position [220, 0]
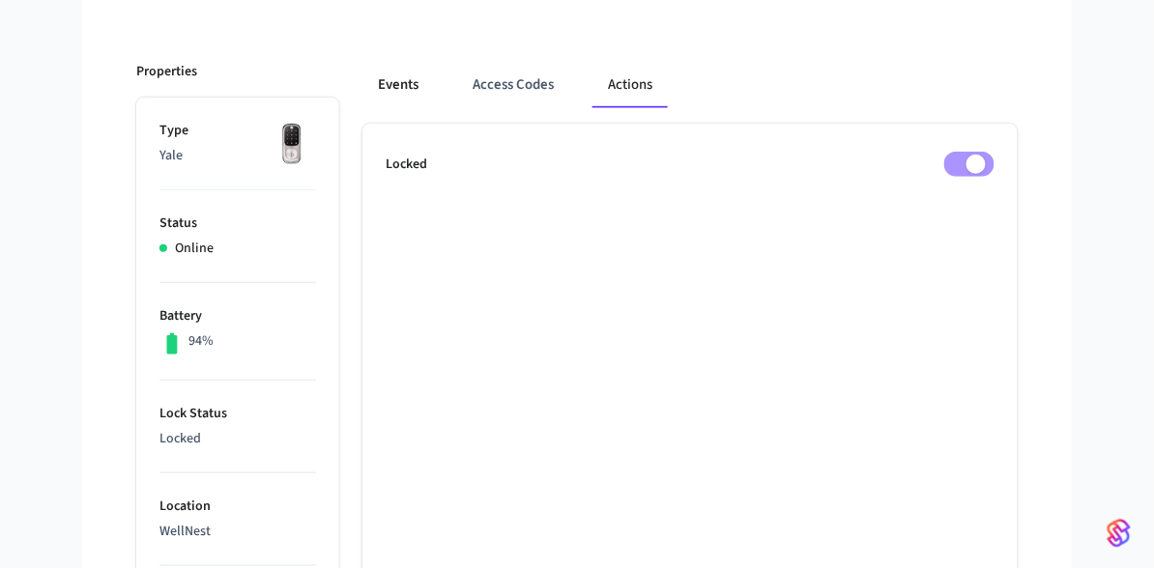
click at [396, 82] on button "Events" at bounding box center [398, 85] width 72 height 46
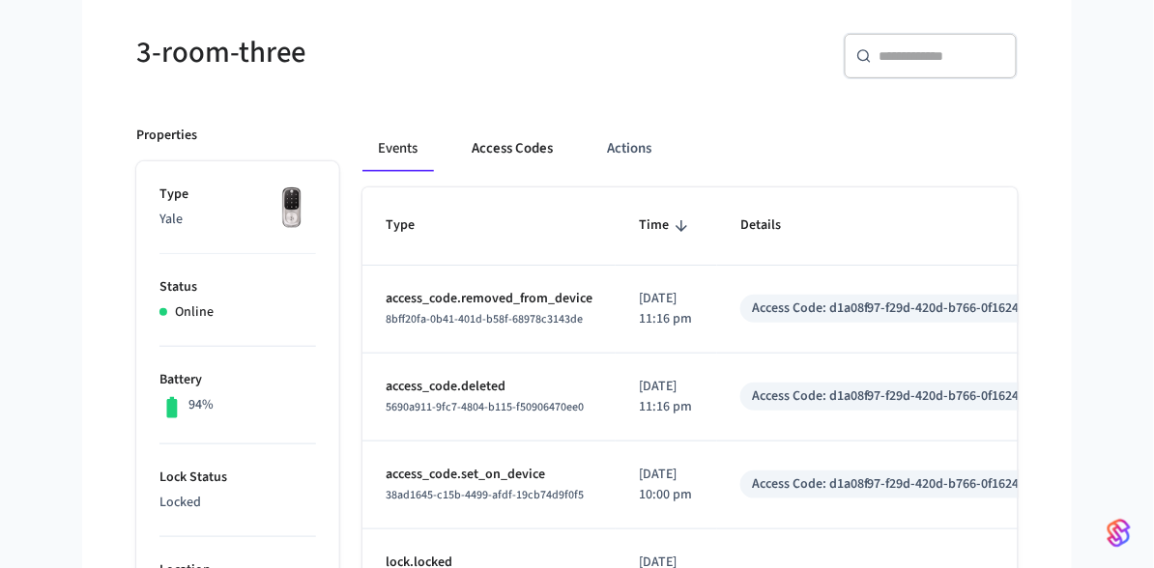
scroll to position [178, 0]
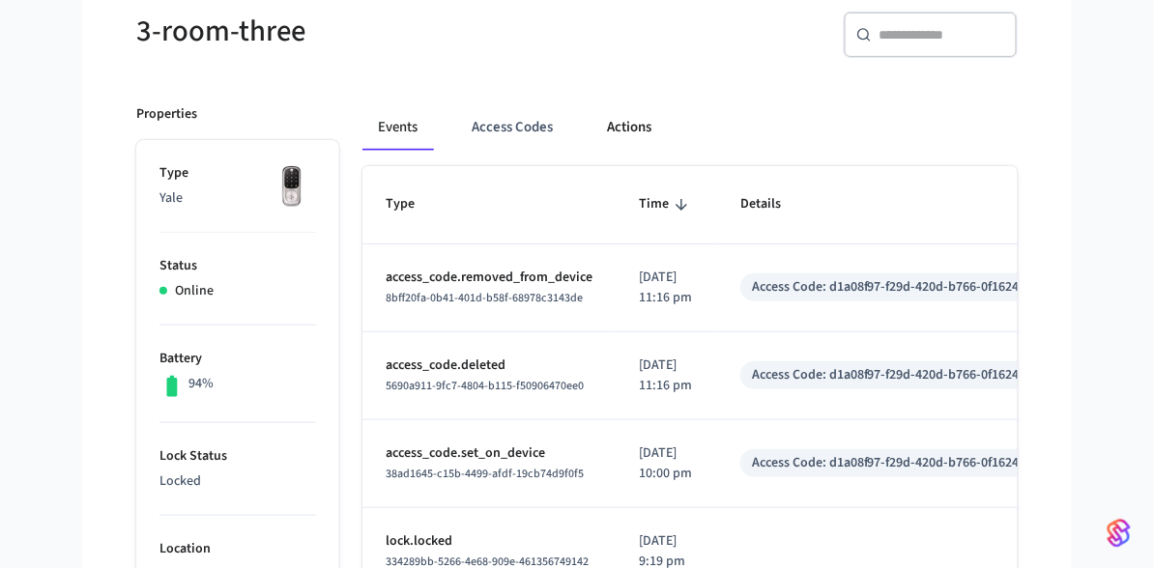
click at [639, 124] on button "Actions" at bounding box center [629, 127] width 75 height 46
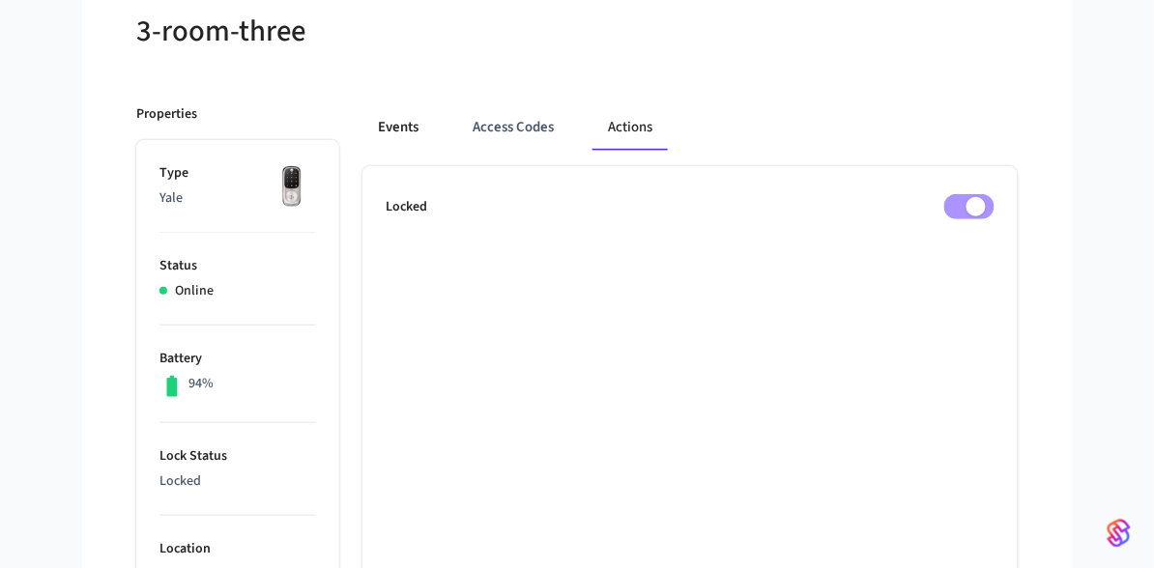
click at [406, 125] on button "Events" at bounding box center [398, 127] width 72 height 46
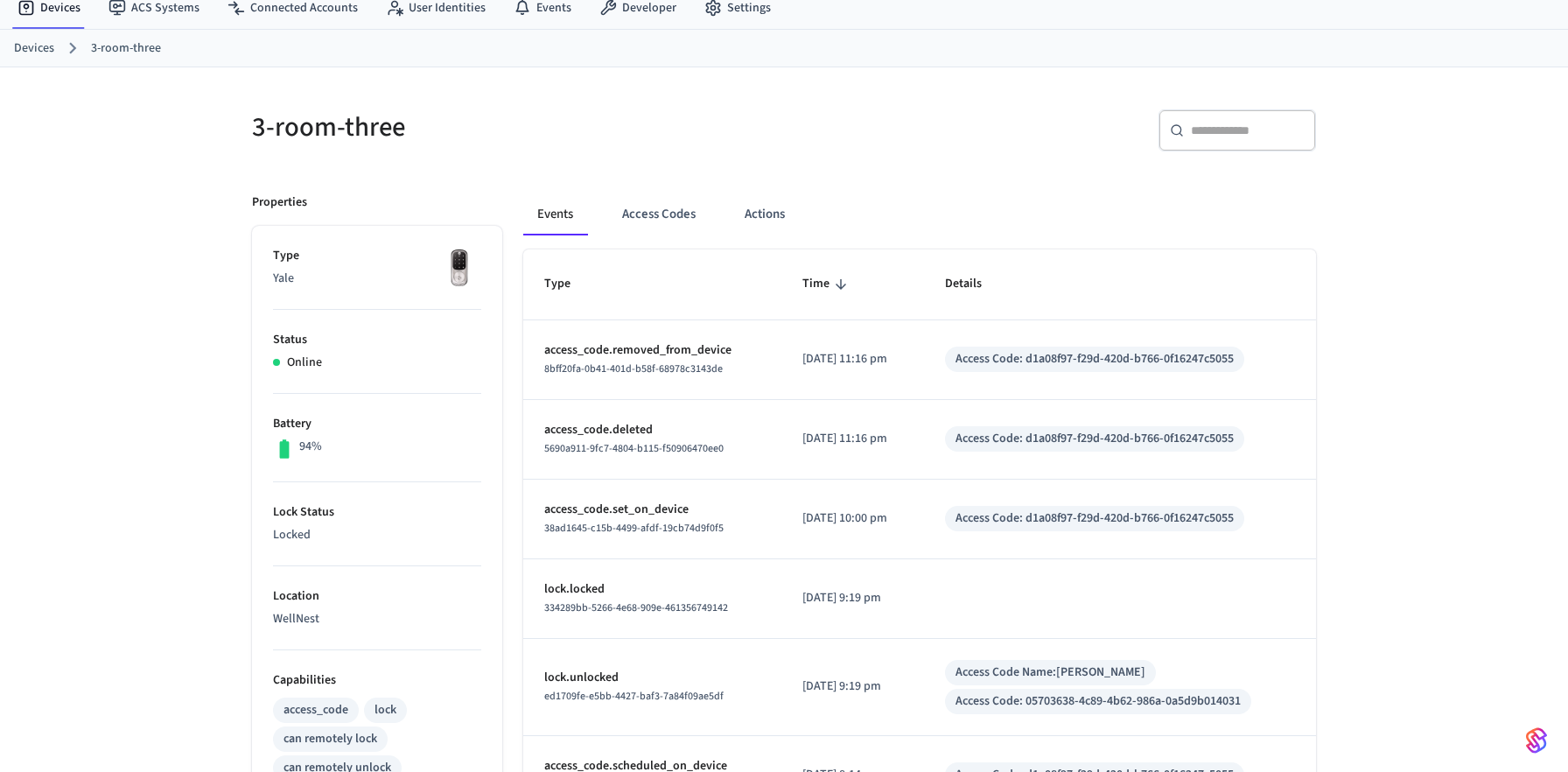
scroll to position [70, 0]
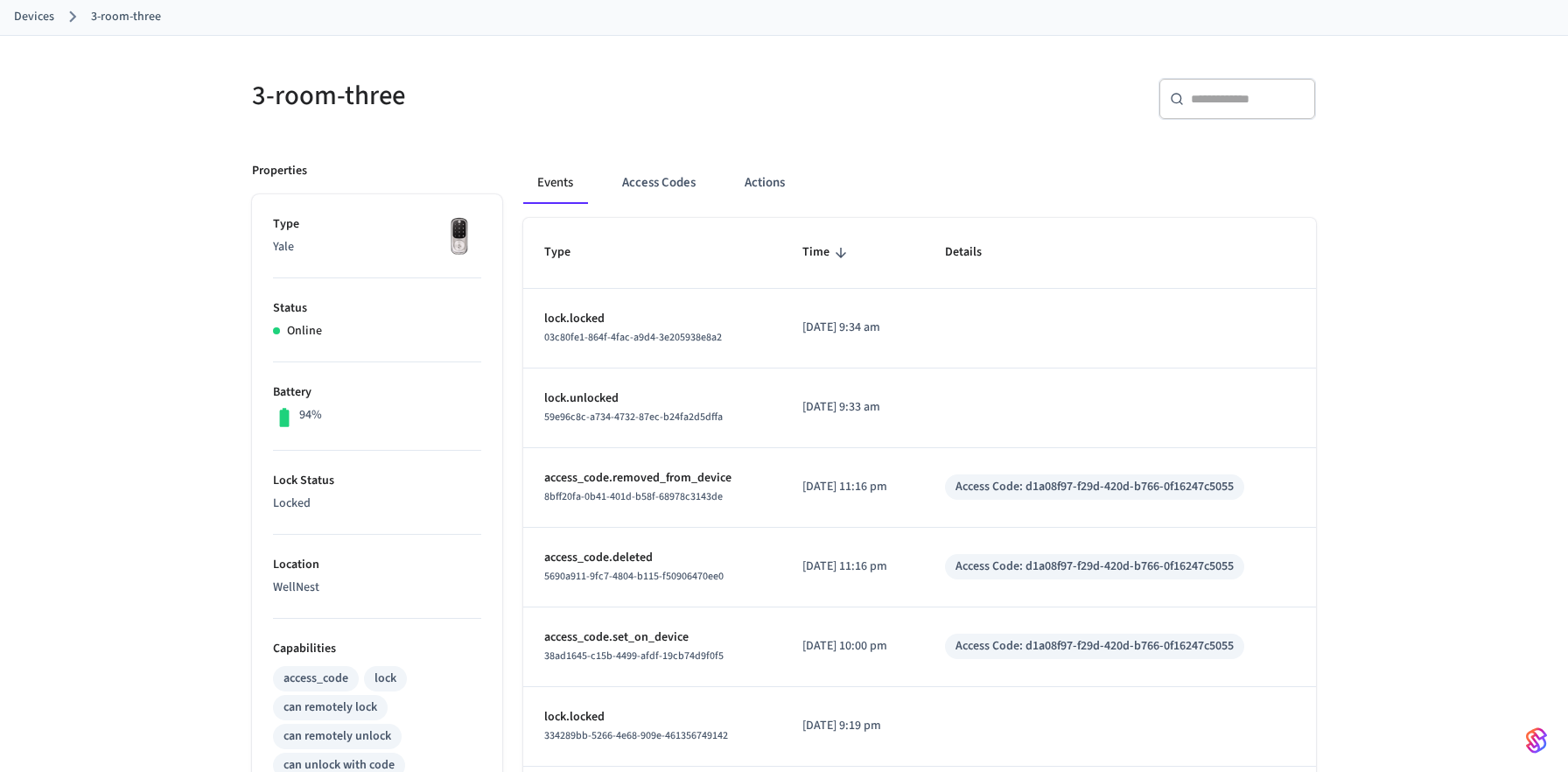
scroll to position [102, 0]
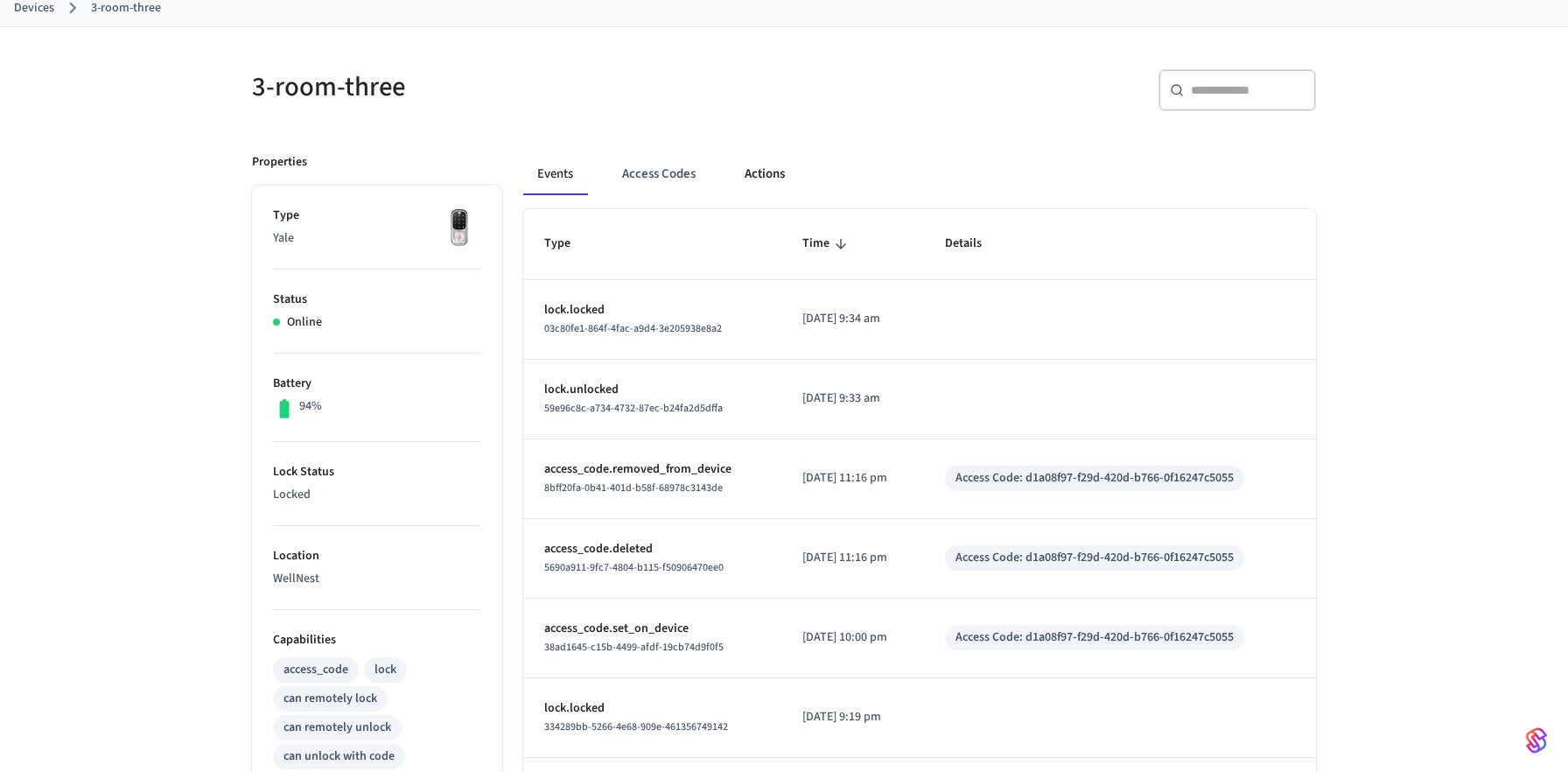
click at [770, 187] on button "Actions" at bounding box center [764, 174] width 68 height 42
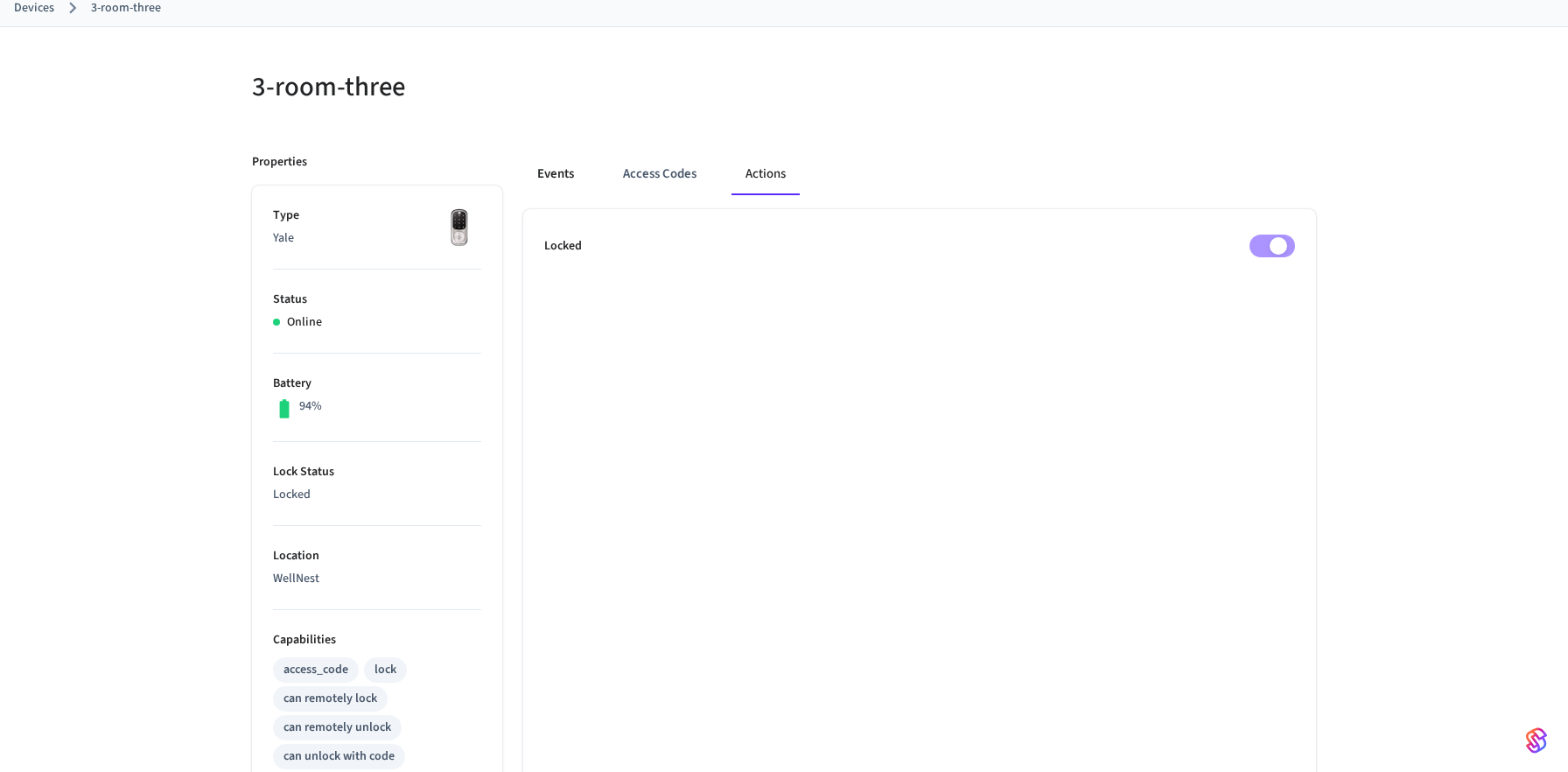
click at [547, 176] on button "Events" at bounding box center [556, 174] width 65 height 42
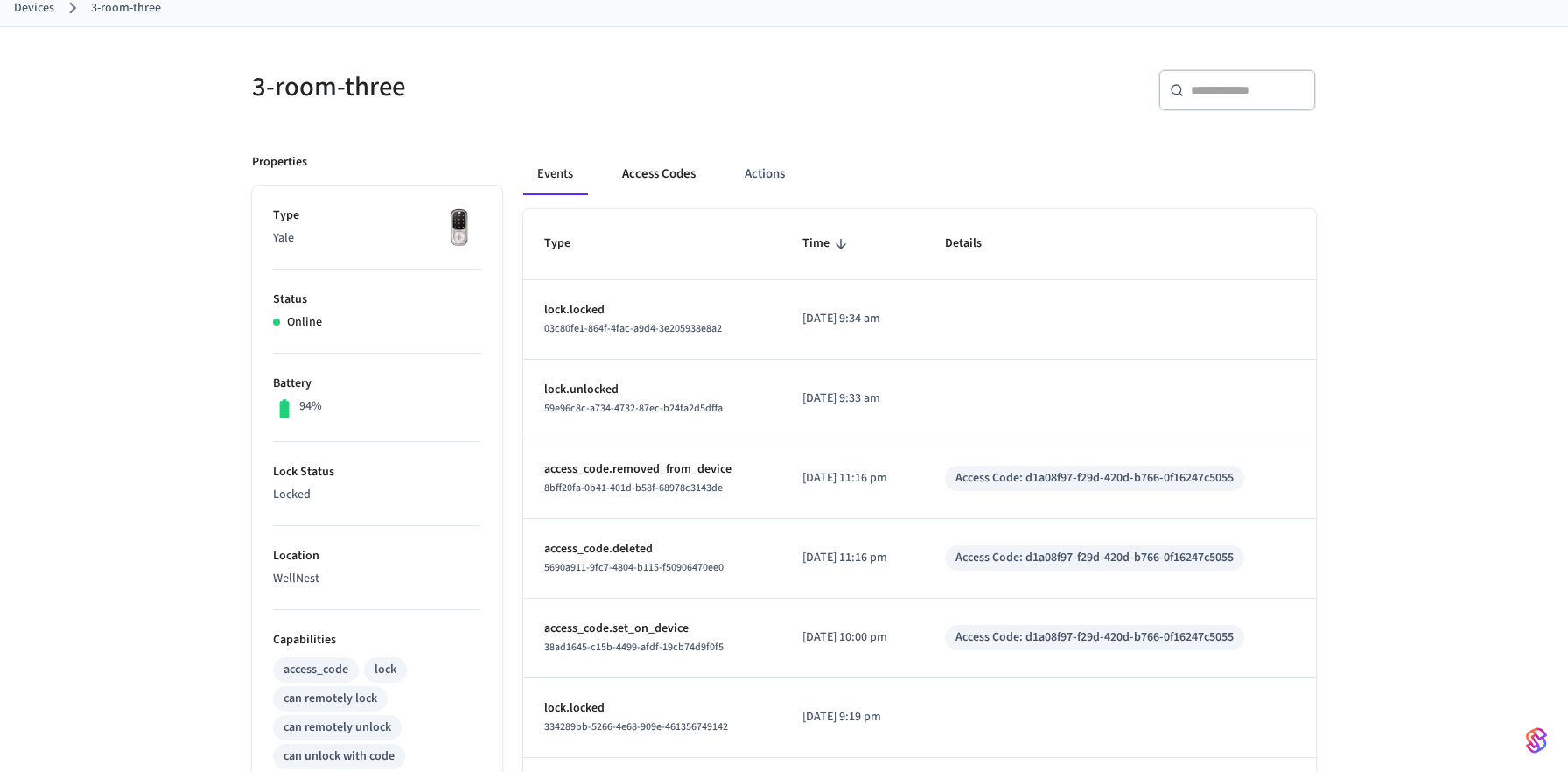
click at [652, 178] on button "Access Codes" at bounding box center [659, 174] width 101 height 42
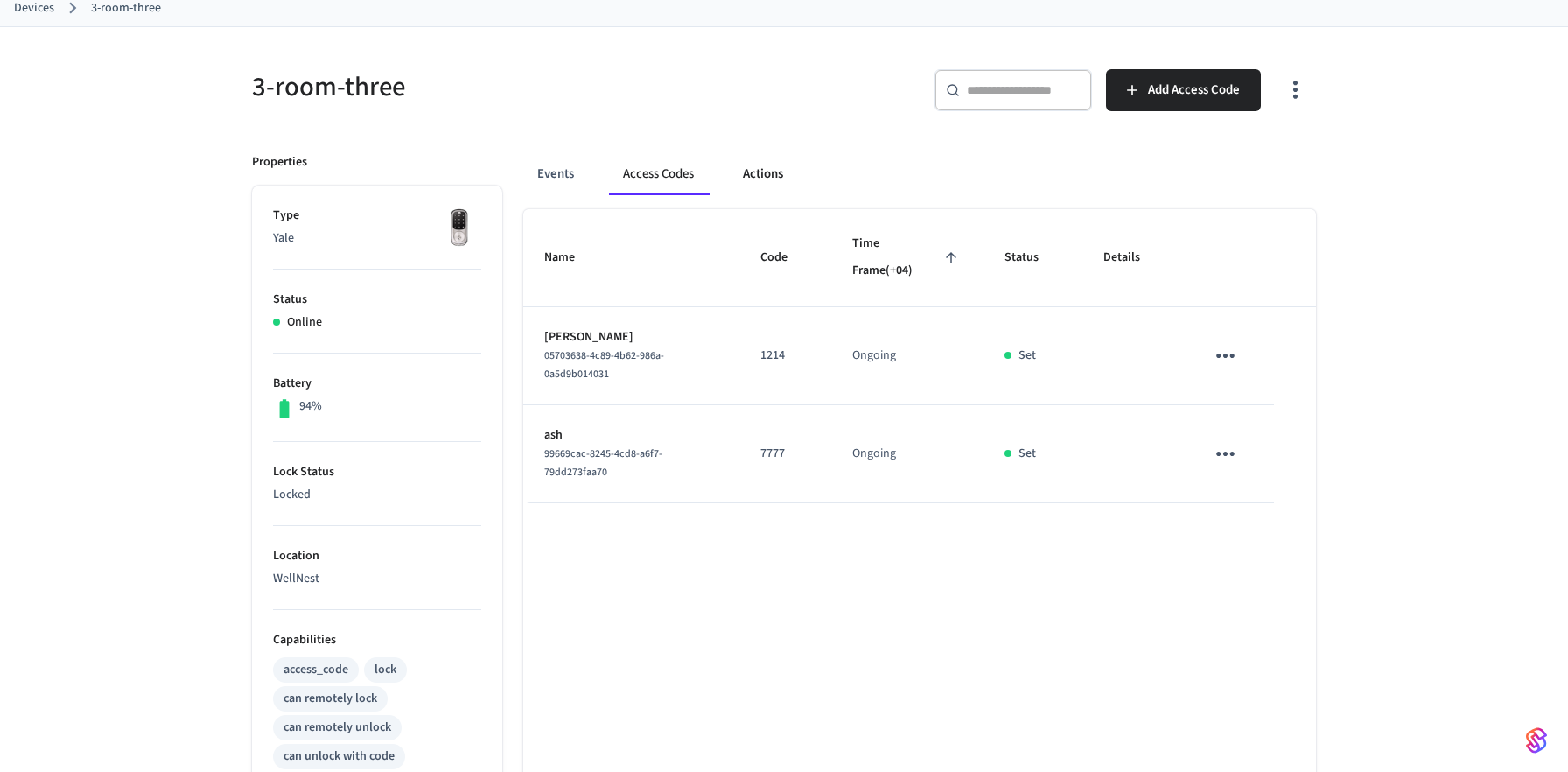
click at [769, 181] on button "Actions" at bounding box center [762, 174] width 68 height 42
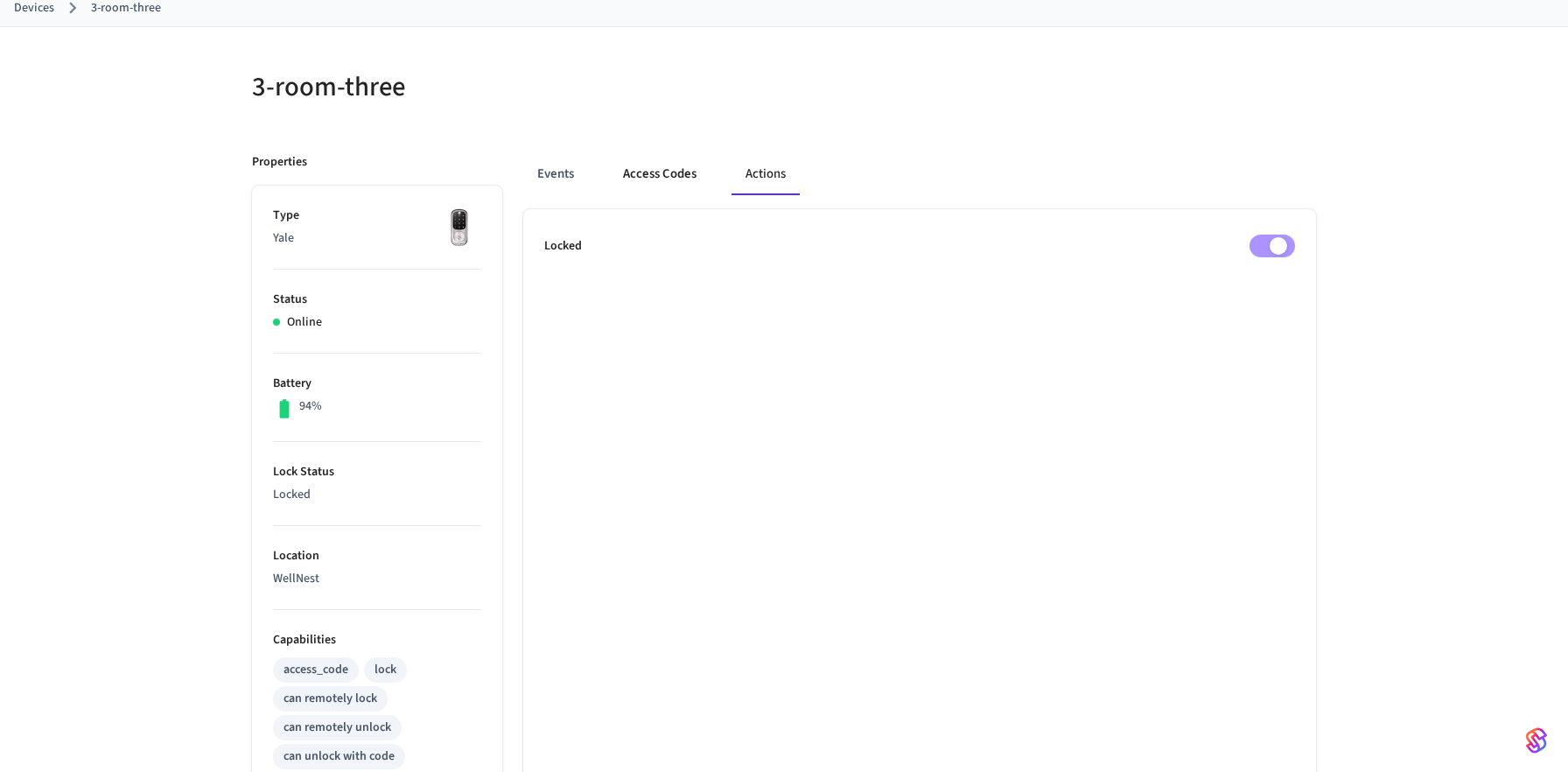
click at [666, 174] on button "Access Codes" at bounding box center [660, 174] width 101 height 42
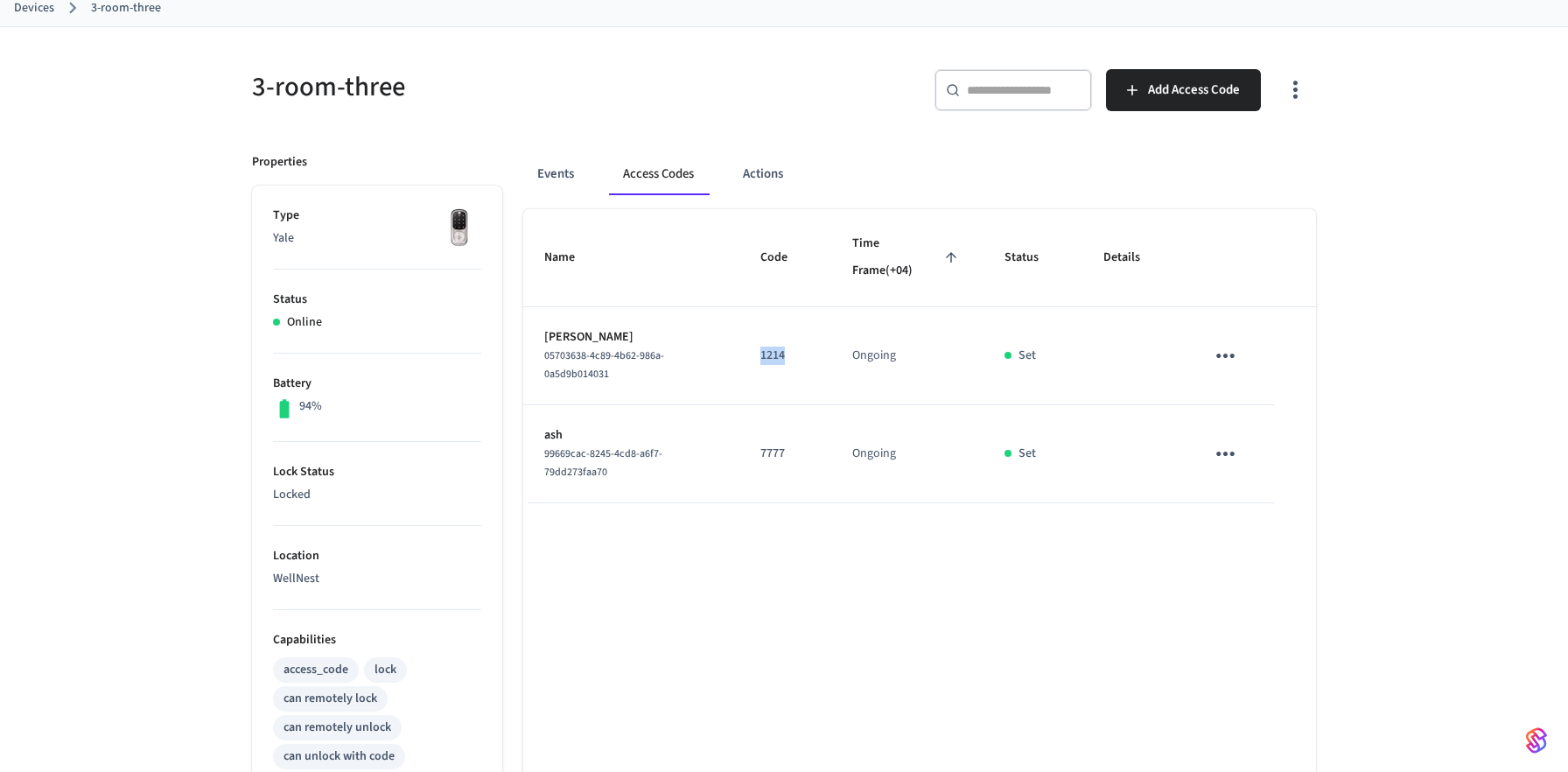
drag, startPoint x: 764, startPoint y: 356, endPoint x: 789, endPoint y: 356, distance: 25.0
click at [789, 356] on p "1214" at bounding box center [785, 356] width 50 height 18
